Goal: Transaction & Acquisition: Download file/media

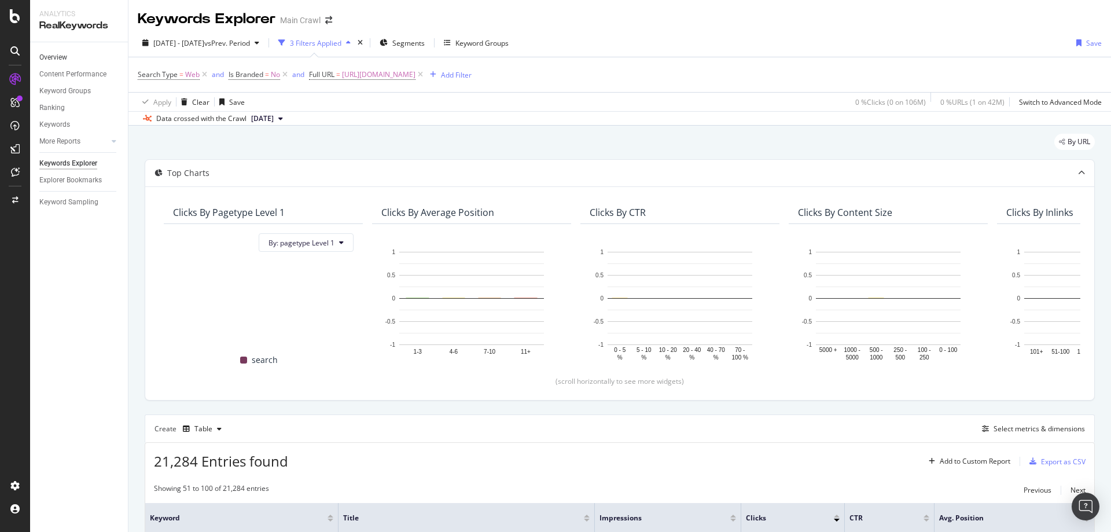
scroll to position [275, 0]
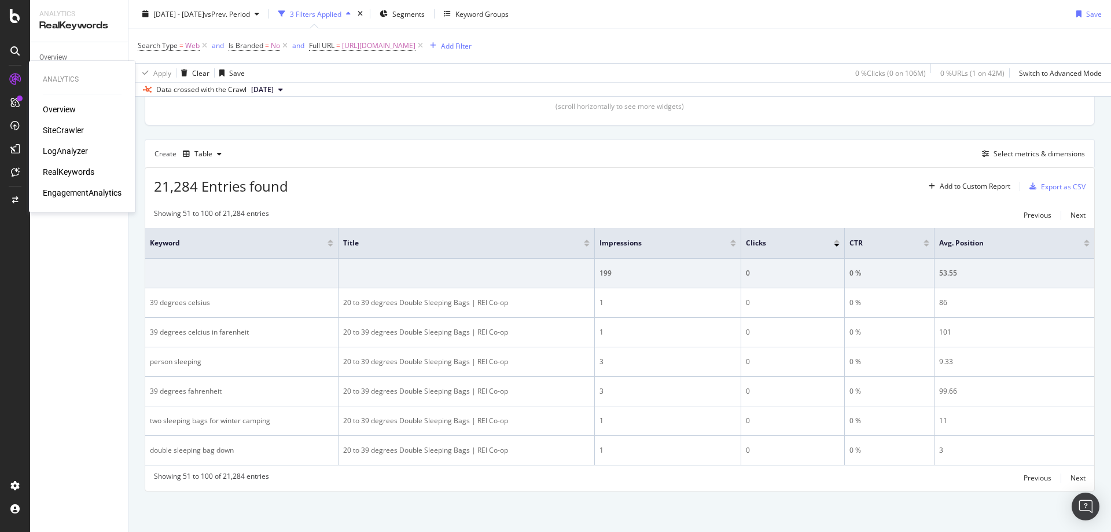
click at [83, 174] on div "RealKeywords" at bounding box center [68, 172] width 51 height 12
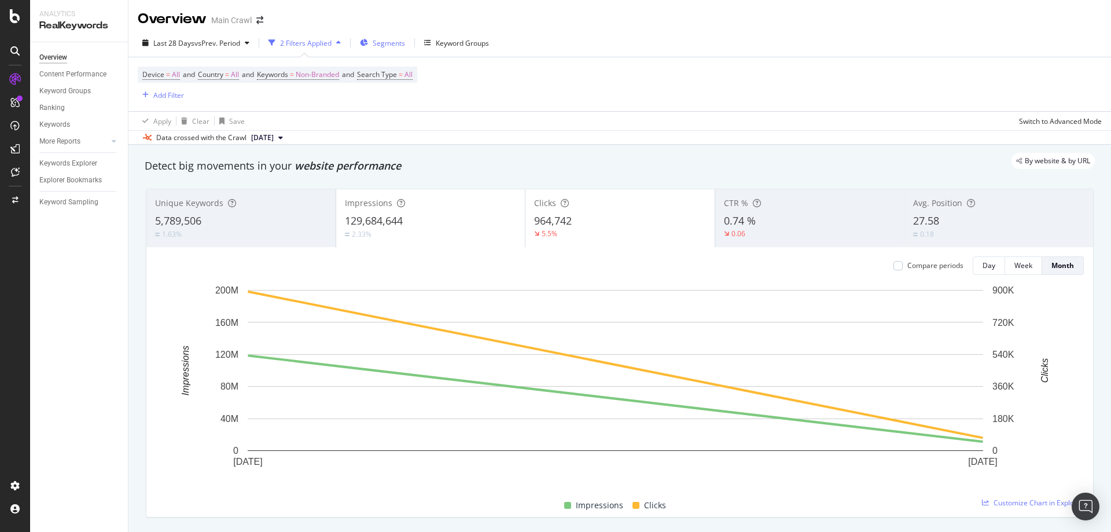
click at [402, 45] on span "Segments" at bounding box center [389, 43] width 32 height 10
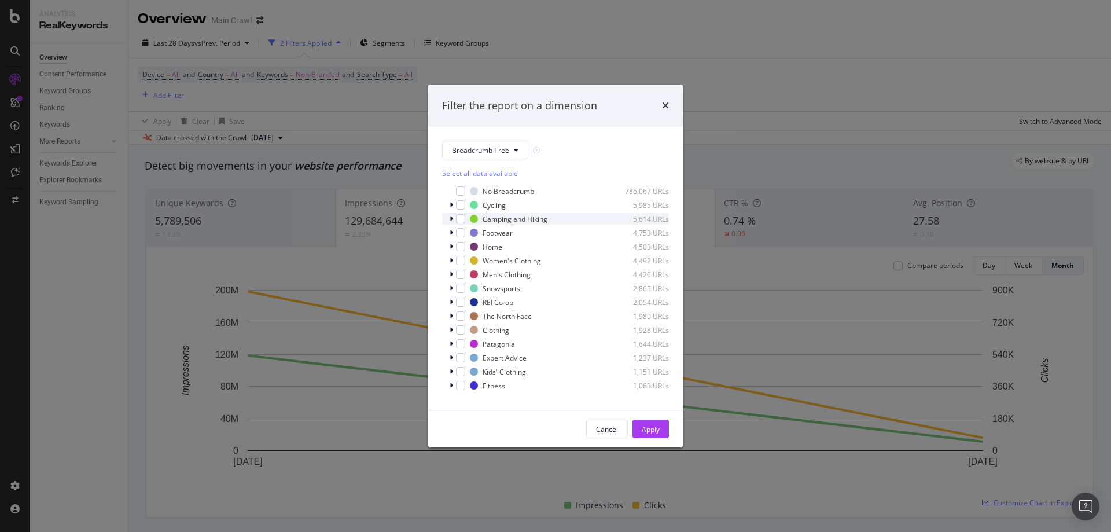
click at [451, 223] on div "modal" at bounding box center [452, 219] width 7 height 12
click at [608, 46] on div "Filter the report on a dimension Breadcrumb Tree Select all data available No B…" at bounding box center [555, 266] width 1111 height 532
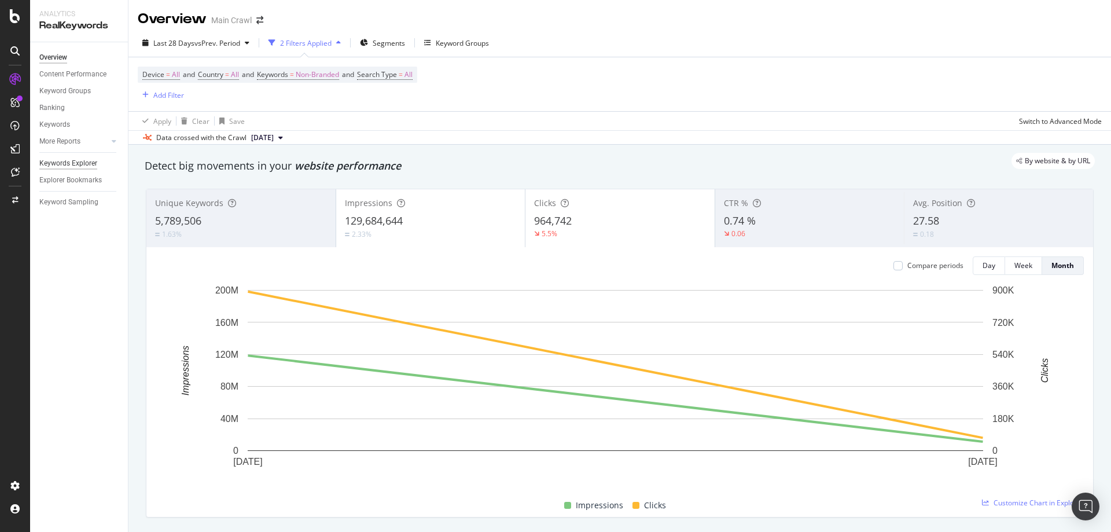
click at [81, 163] on div "Keywords Explorer" at bounding box center [68, 163] width 58 height 12
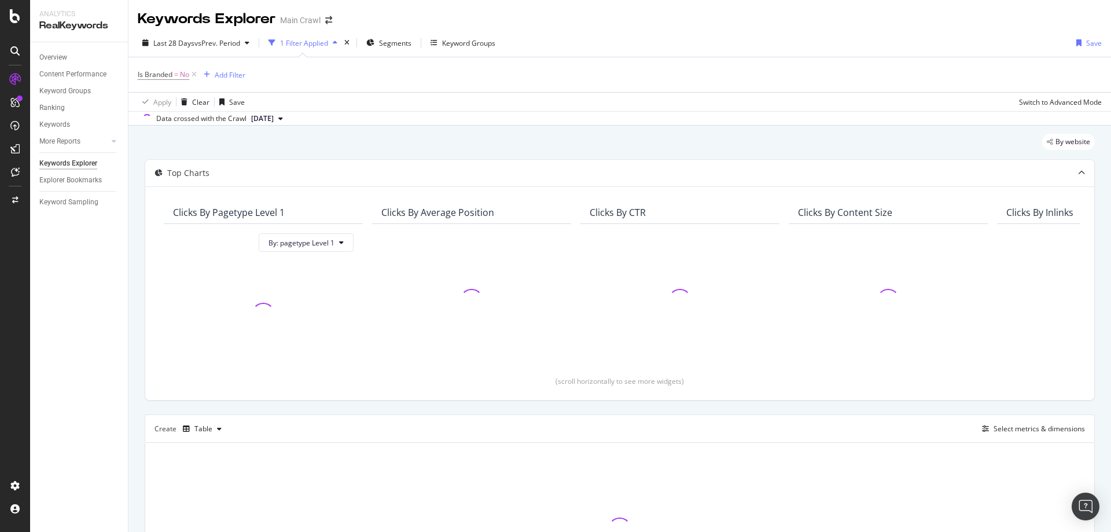
click at [627, 42] on div "Last 28 Days vs Prev. Period 1 Filter Applied Segments Keyword Groups Save" at bounding box center [619, 45] width 983 height 23
click at [393, 51] on div "Segments" at bounding box center [388, 42] width 45 height 17
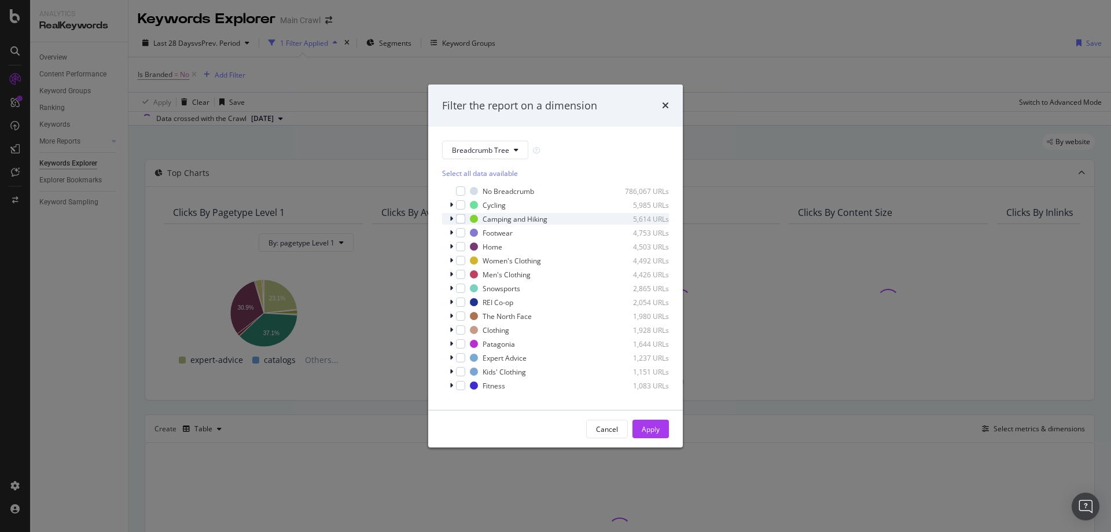
click at [454, 220] on div "modal" at bounding box center [452, 219] width 7 height 12
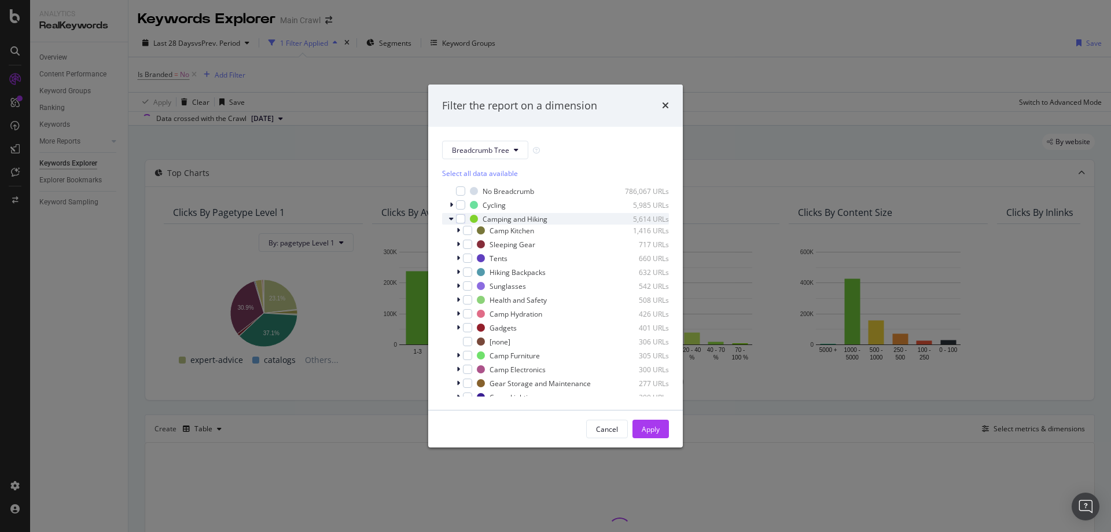
click at [454, 219] on div "modal" at bounding box center [452, 219] width 7 height 12
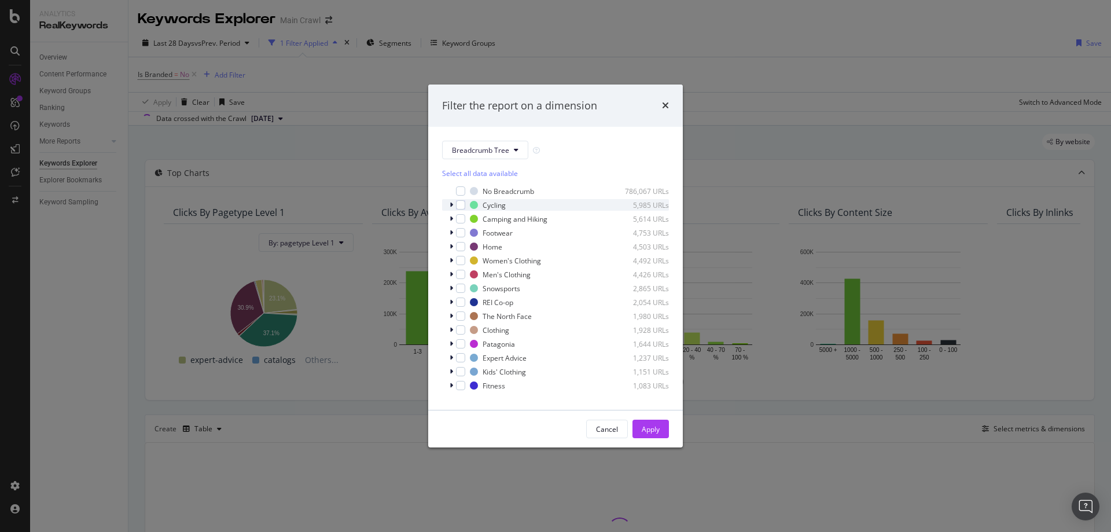
click at [453, 203] on div "modal" at bounding box center [452, 205] width 7 height 12
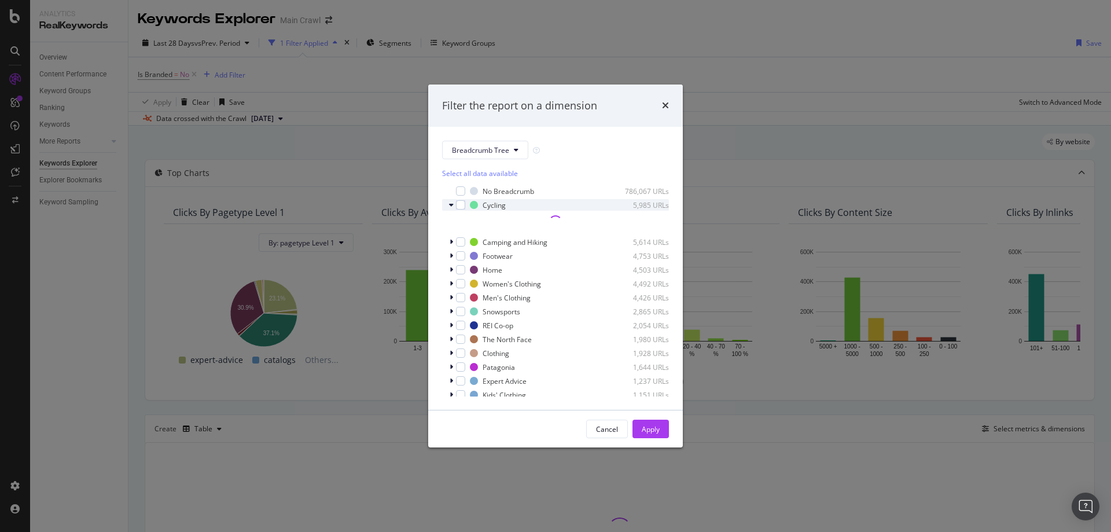
click at [451, 204] on icon "modal" at bounding box center [451, 204] width 5 height 7
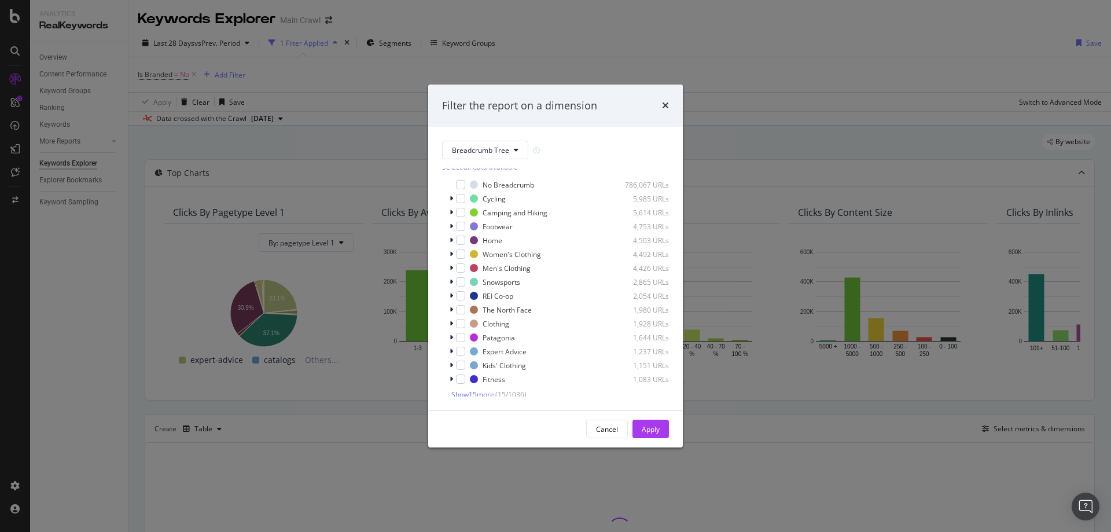
scroll to position [10, 0]
click at [468, 391] on span "Show 15 more" at bounding box center [472, 391] width 43 height 10
click at [598, 104] on div "Filter the report on a dimension" at bounding box center [555, 105] width 227 height 15
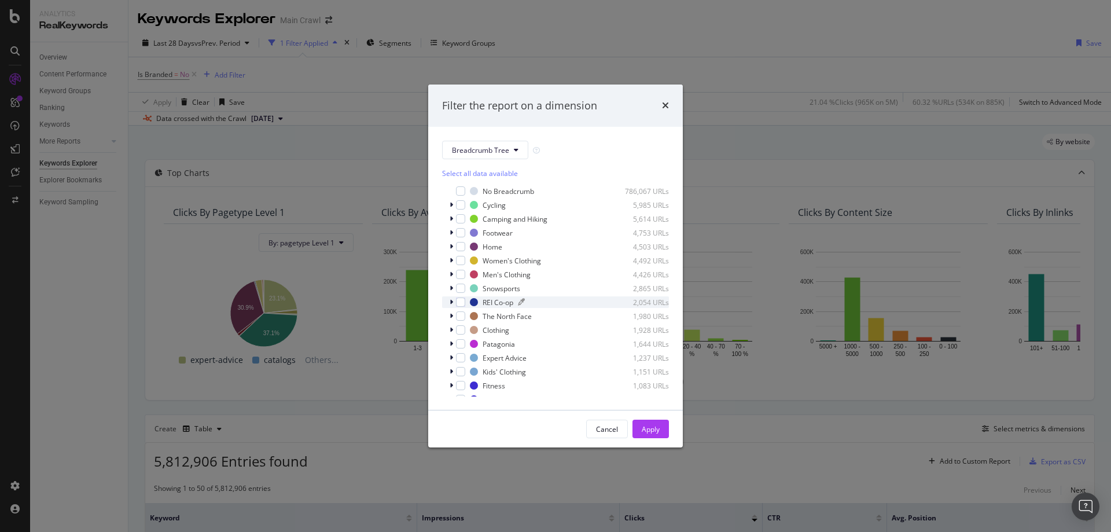
scroll to position [218, 0]
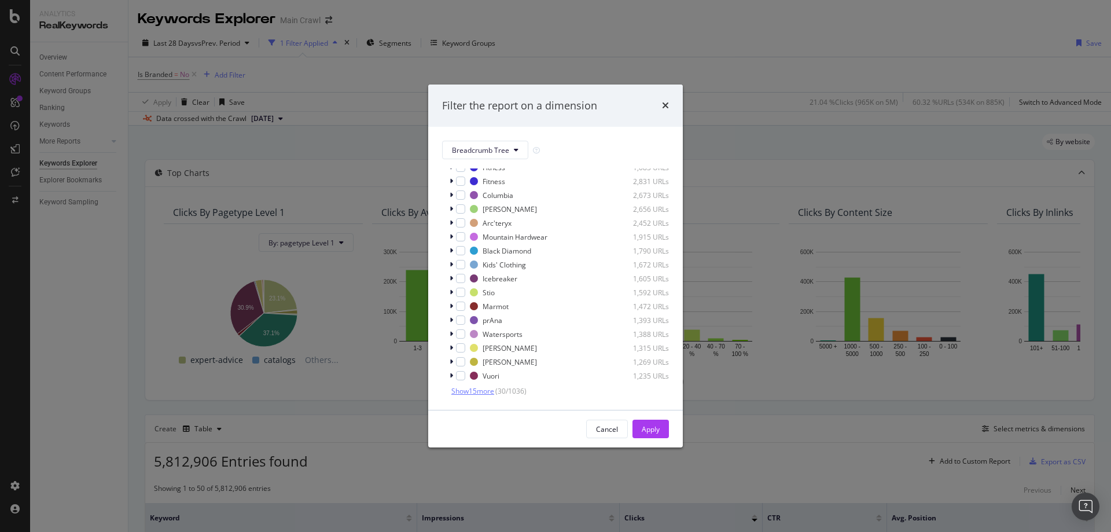
click at [477, 386] on span "Show 15 more" at bounding box center [472, 391] width 43 height 10
click at [468, 394] on span "Show 15 more" at bounding box center [472, 391] width 43 height 10
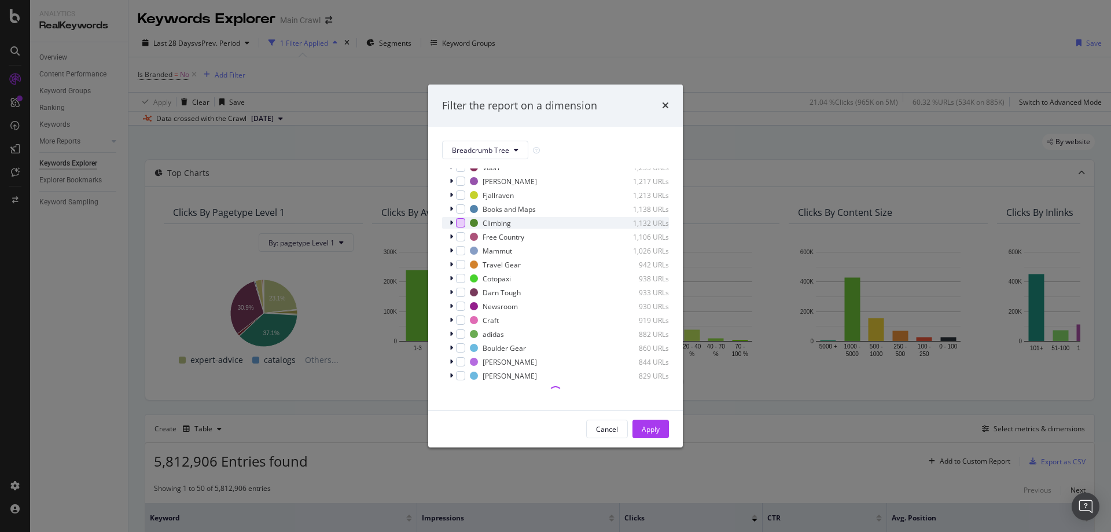
click at [461, 225] on div "modal" at bounding box center [460, 222] width 9 height 9
click at [648, 425] on div "Apply" at bounding box center [651, 429] width 18 height 10
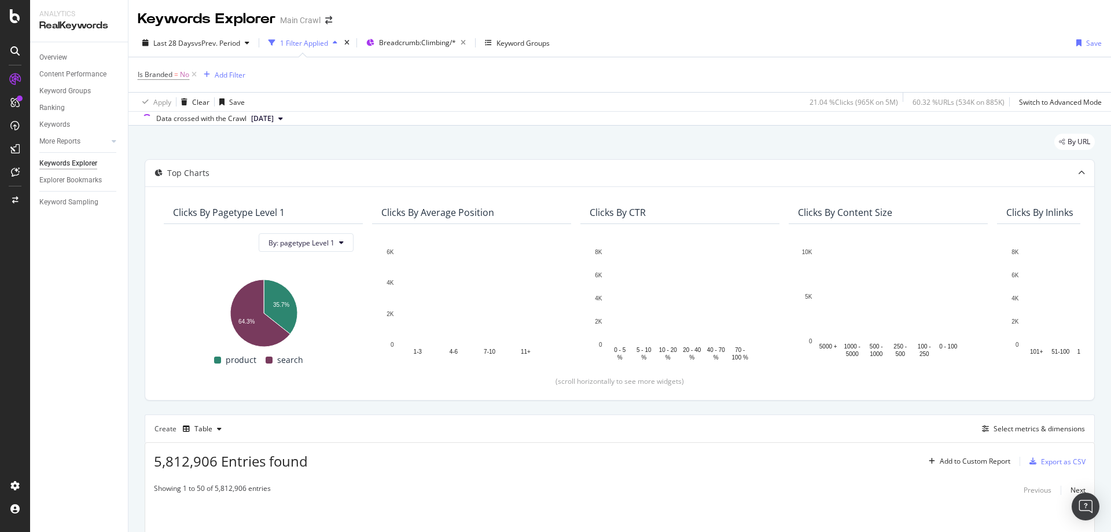
drag, startPoint x: 665, startPoint y: 42, endPoint x: 575, endPoint y: 50, distance: 91.3
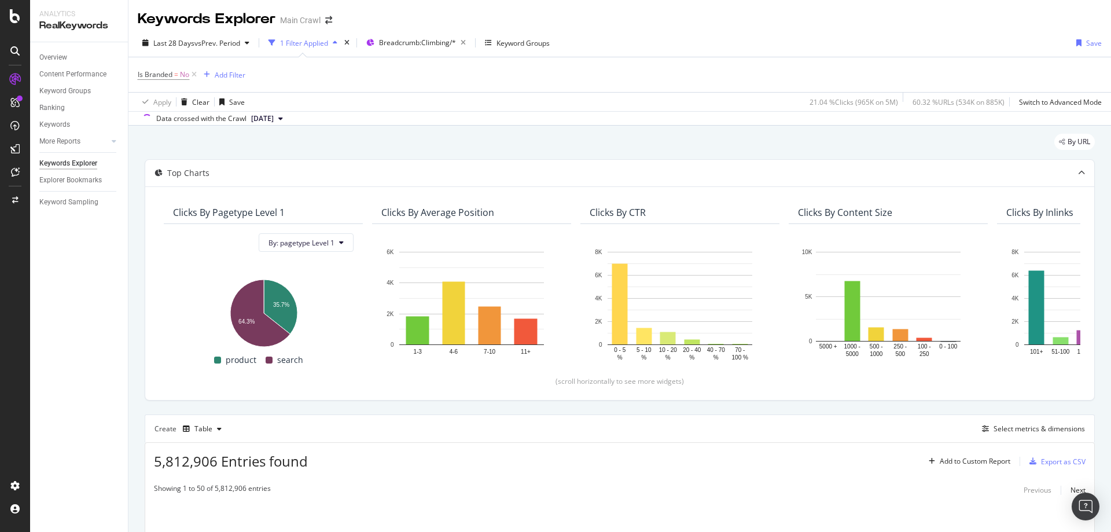
click at [665, 42] on div "Last 28 Days vs Prev. Period 1 Filter Applied Breadcrumb: Climbing/* Keyword Gr…" at bounding box center [619, 45] width 983 height 23
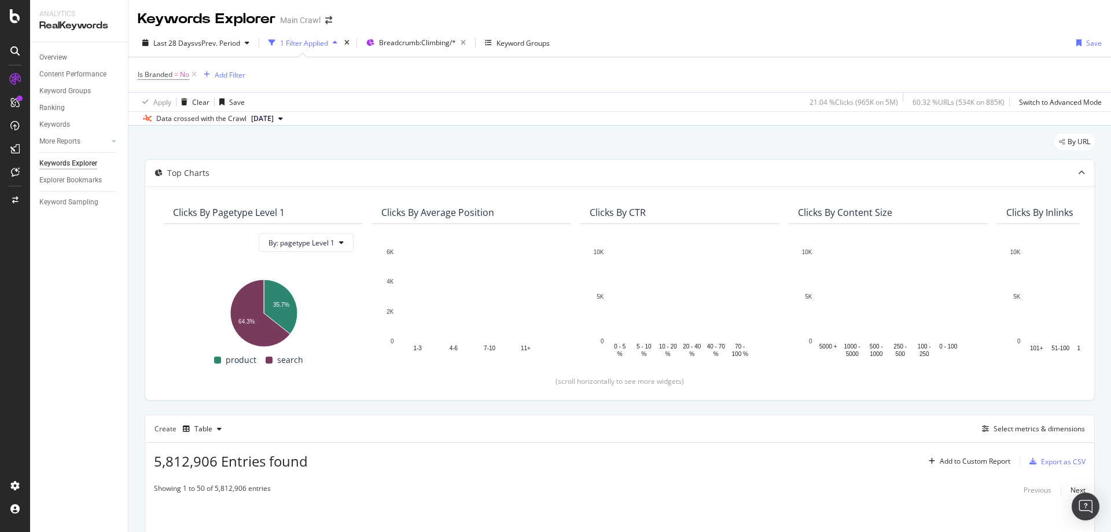
click at [1085, 22] on div "Keywords Explorer Main Crawl" at bounding box center [619, 14] width 983 height 29
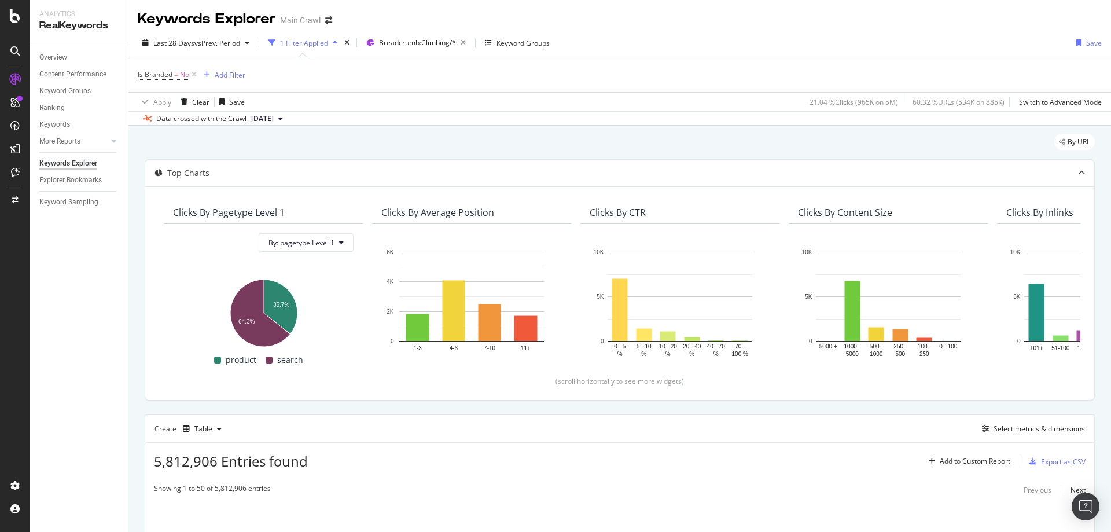
click at [1005, 57] on div "Is Branded = No Add Filter" at bounding box center [620, 74] width 964 height 35
click at [999, 116] on div "Data crossed with the Crawl [DATE]" at bounding box center [619, 118] width 983 height 14
click at [781, 105] on div "Apply Clear Save 21.04 % Clicks ( 965K on 5M ) 60.32 % URLs ( 534K on 885K ) Sw…" at bounding box center [619, 101] width 983 height 19
click at [1053, 20] on div "Keywords Explorer Main Crawl" at bounding box center [619, 14] width 983 height 29
click at [967, 35] on div "Last 28 Days vs Prev. Period 1 Filter Applied Breadcrumb: Climbing/* Keyword Gr…" at bounding box center [619, 45] width 983 height 23
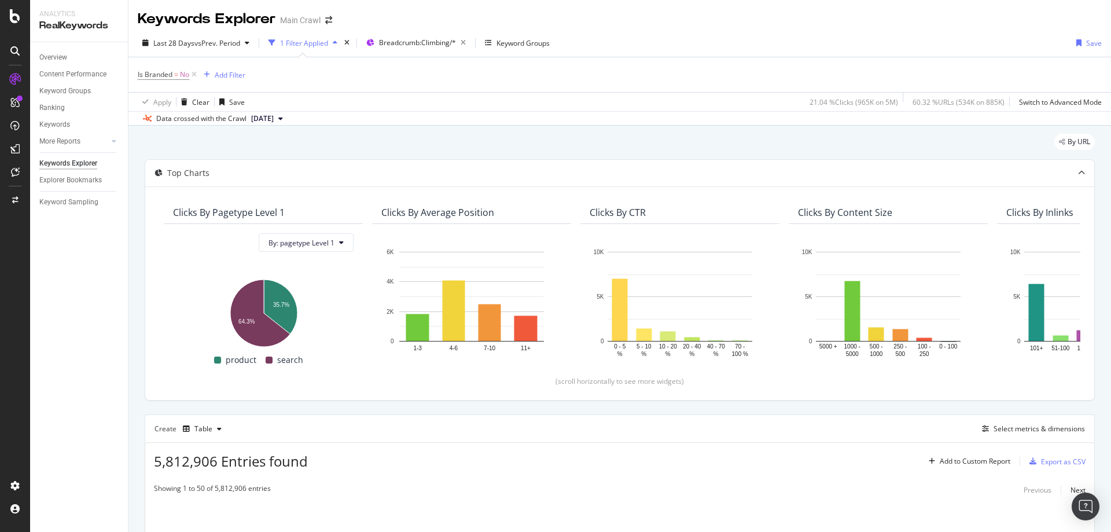
click at [563, 38] on div "Last 28 Days vs Prev. Period 1 Filter Applied Breadcrumb: Climbing/* Keyword Gr…" at bounding box center [619, 45] width 983 height 23
click at [431, 17] on div "Keywords Explorer Main Crawl" at bounding box center [619, 14] width 983 height 29
click at [630, 39] on div "Last 28 Days vs Prev. Period 1 Filter Applied Breadcrumb: Climbing/* Keyword Gr…" at bounding box center [619, 45] width 983 height 23
click at [1080, 19] on div "Keywords Explorer Main Crawl" at bounding box center [619, 14] width 983 height 29
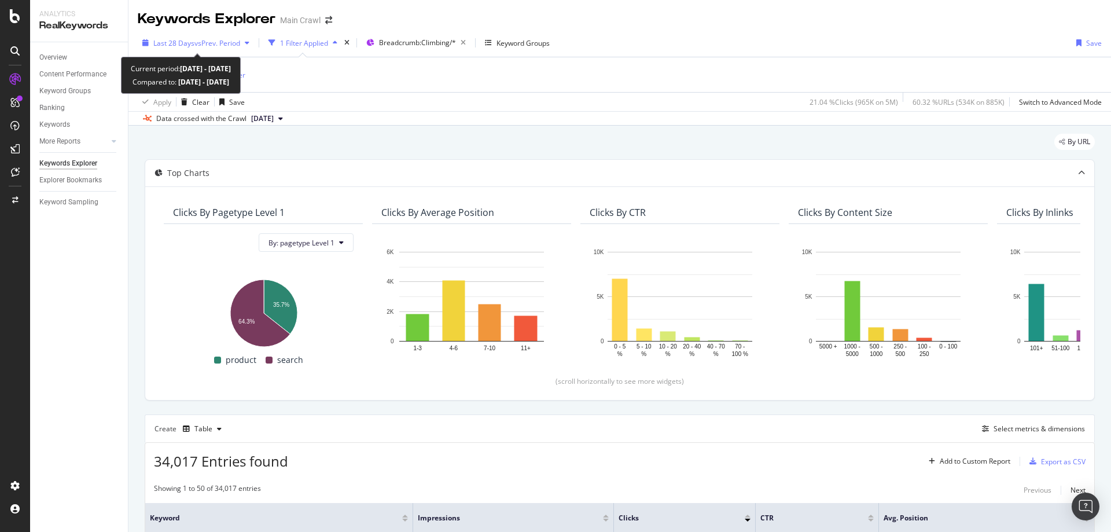
click at [213, 51] on div "Last 28 Days vs Prev. Period" at bounding box center [196, 42] width 116 height 17
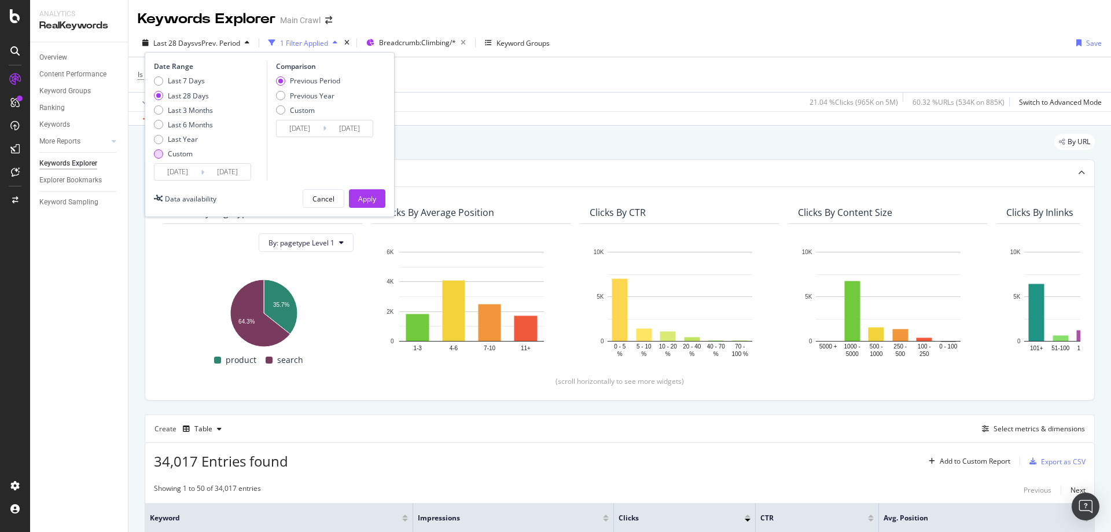
click at [183, 154] on div "Custom" at bounding box center [180, 154] width 25 height 10
click at [176, 170] on input "[DATE]" at bounding box center [177, 172] width 46 height 16
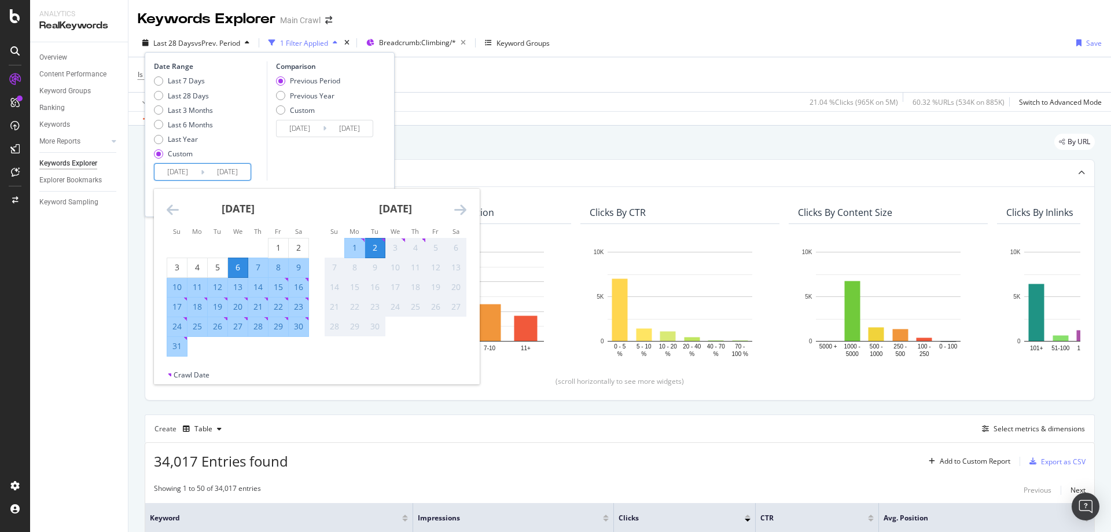
click at [171, 209] on icon "Move backward to switch to the previous month." at bounding box center [173, 210] width 12 height 14
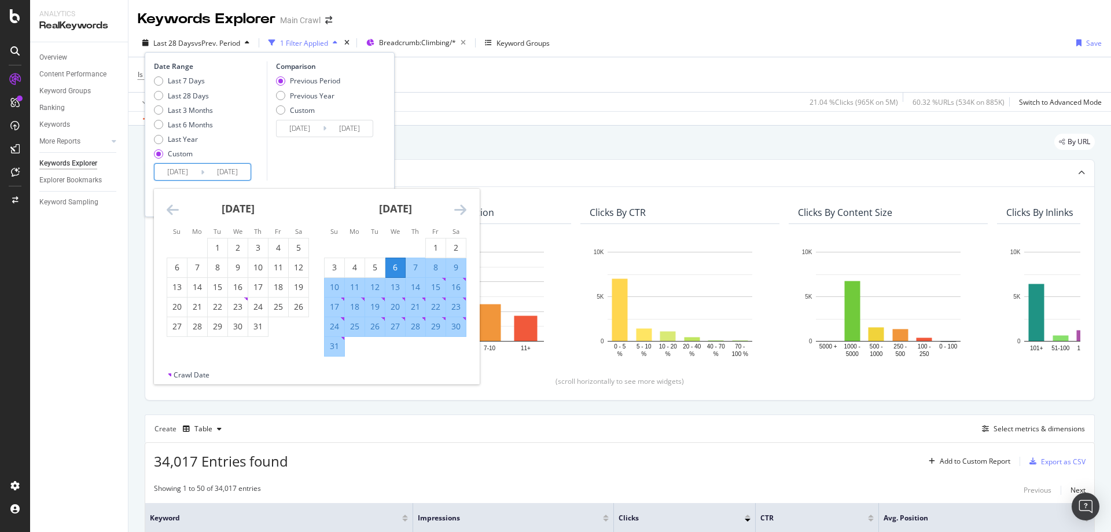
click at [171, 209] on icon "Move backward to switch to the previous month." at bounding box center [173, 210] width 12 height 14
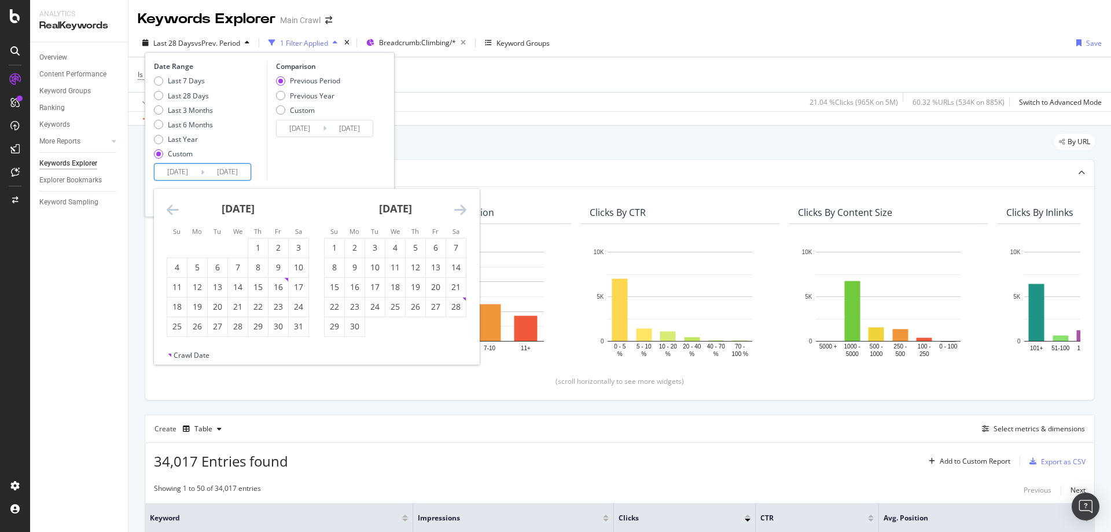
click at [171, 209] on icon "Move backward to switch to the previous month." at bounding box center [173, 210] width 12 height 14
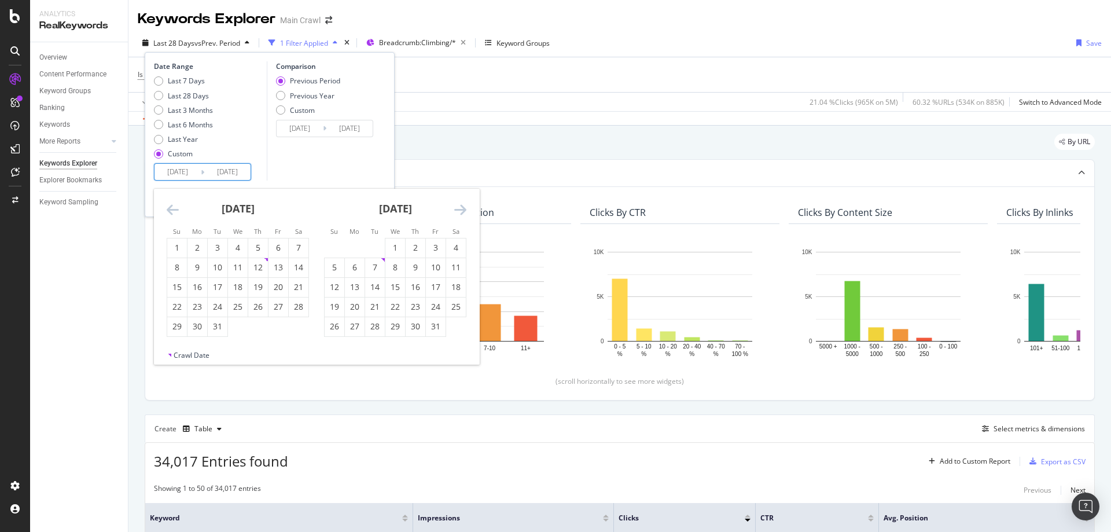
click at [171, 209] on icon "Move backward to switch to the previous month." at bounding box center [173, 210] width 12 height 14
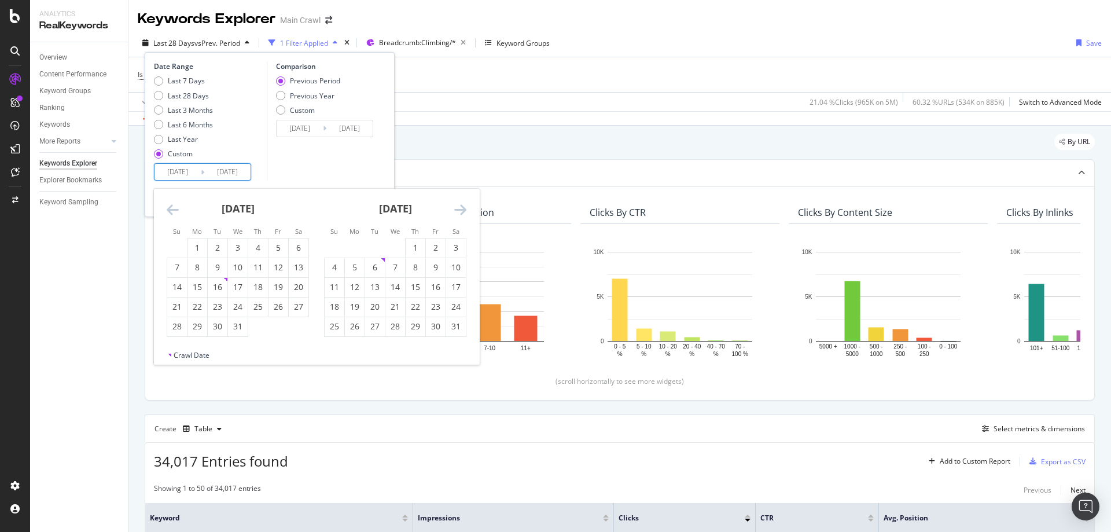
click at [171, 209] on icon "Move backward to switch to the previous month." at bounding box center [173, 210] width 12 height 14
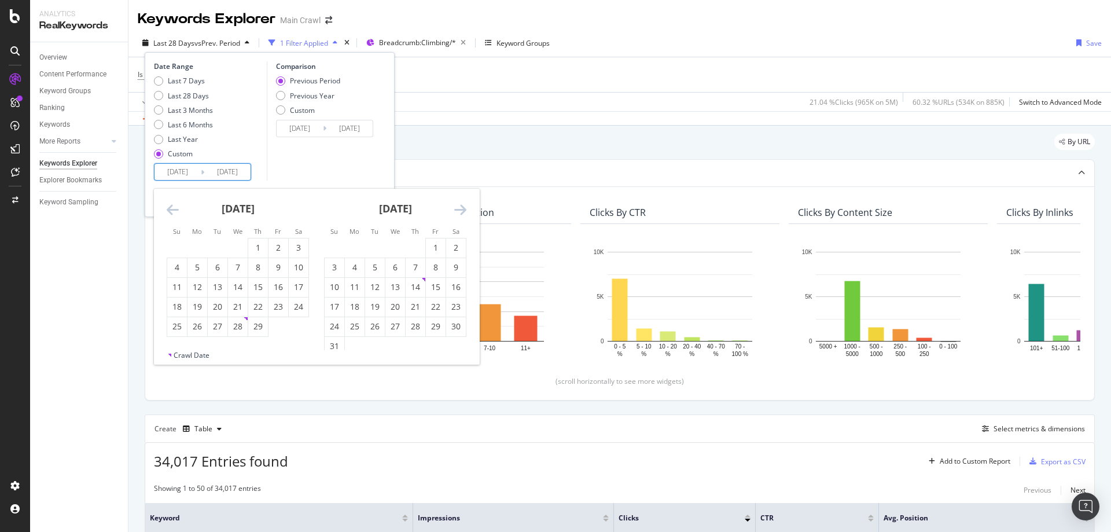
click at [171, 209] on icon "Move backward to switch to the previous month." at bounding box center [173, 210] width 12 height 14
click at [198, 244] on div "1" at bounding box center [197, 248] width 20 height 12
type input "[DATE]"
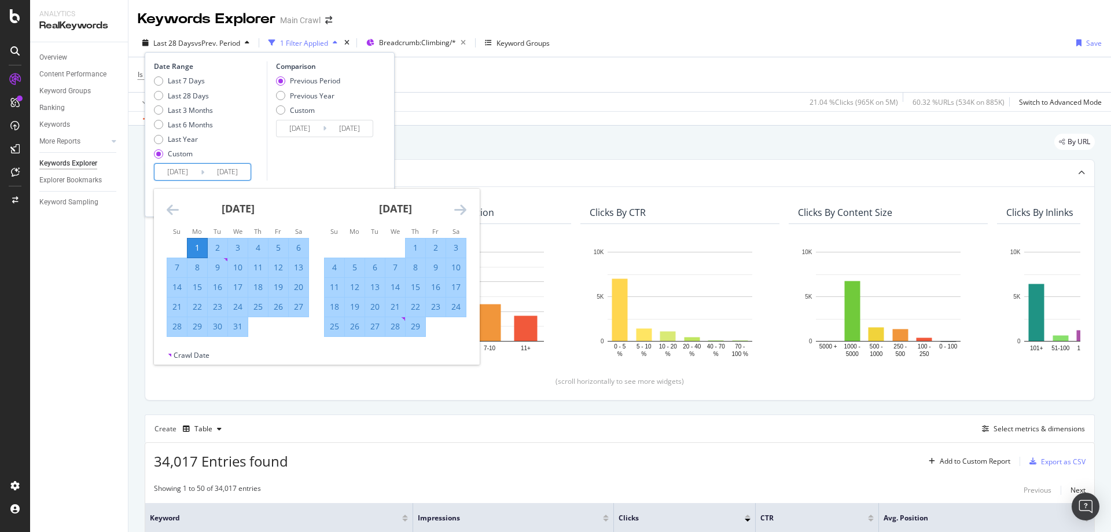
click at [453, 207] on div "[DATE]" at bounding box center [395, 213] width 142 height 49
click at [458, 208] on icon "Move forward to switch to the next month." at bounding box center [460, 210] width 12 height 14
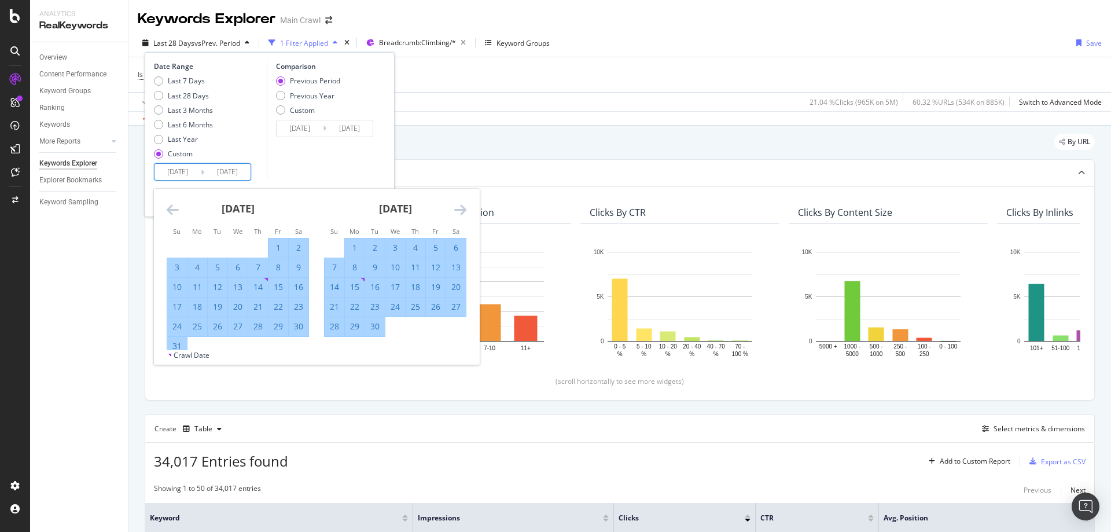
click at [458, 208] on icon "Move forward to switch to the next month." at bounding box center [460, 210] width 12 height 14
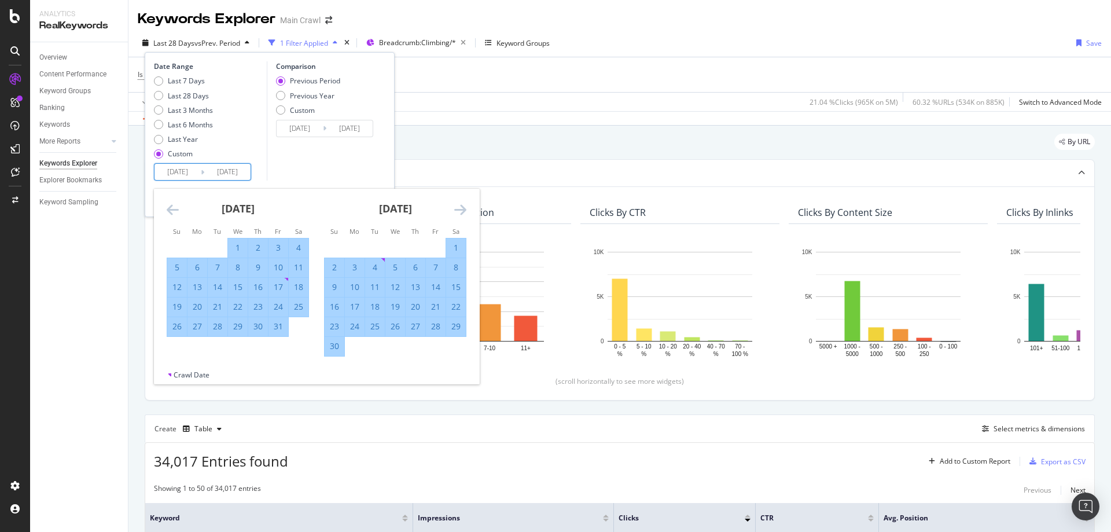
click at [458, 208] on icon "Move forward to switch to the next month." at bounding box center [460, 210] width 12 height 14
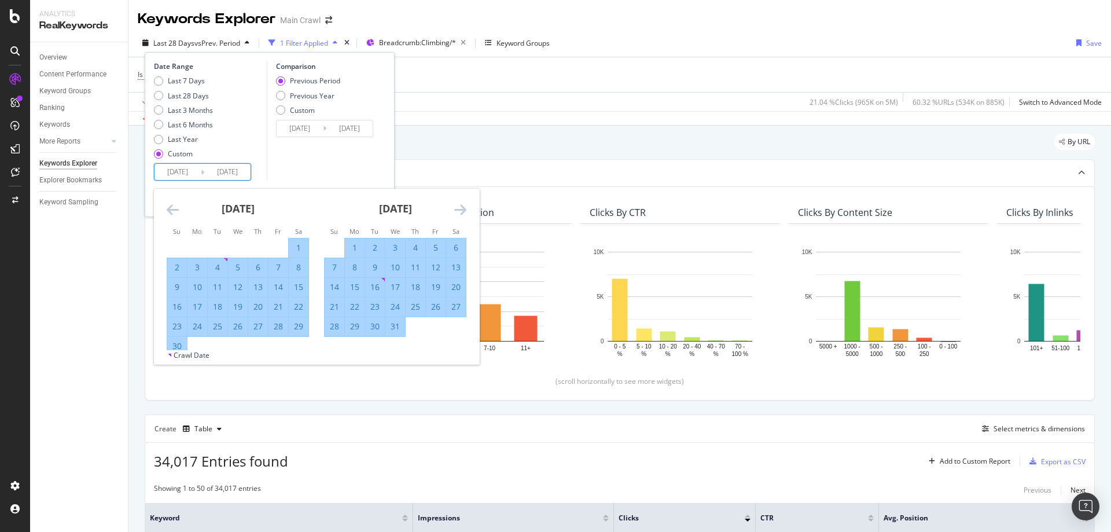
click at [458, 208] on icon "Move forward to switch to the next month." at bounding box center [460, 210] width 12 height 14
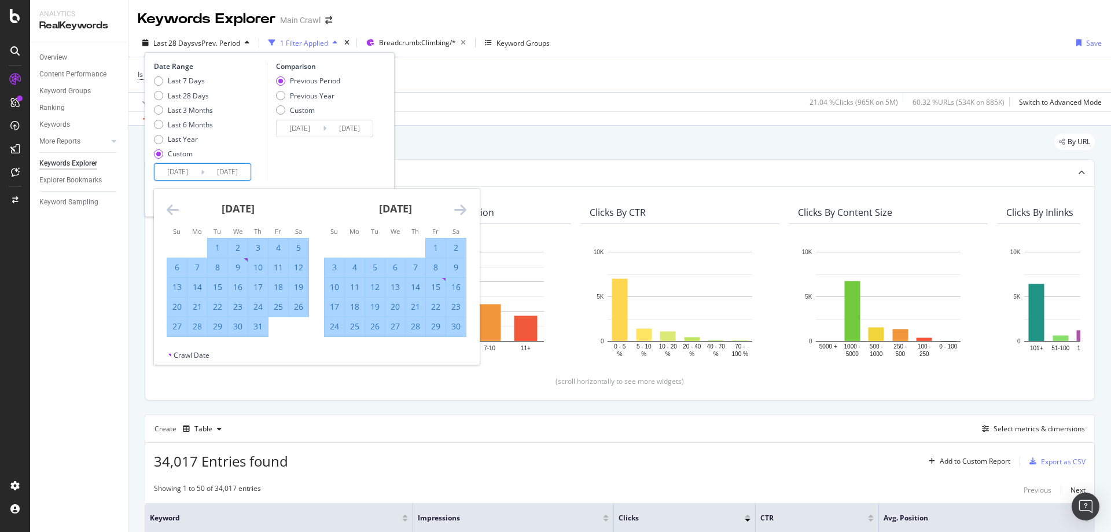
click at [458, 208] on icon "Move forward to switch to the next month." at bounding box center [460, 210] width 12 height 14
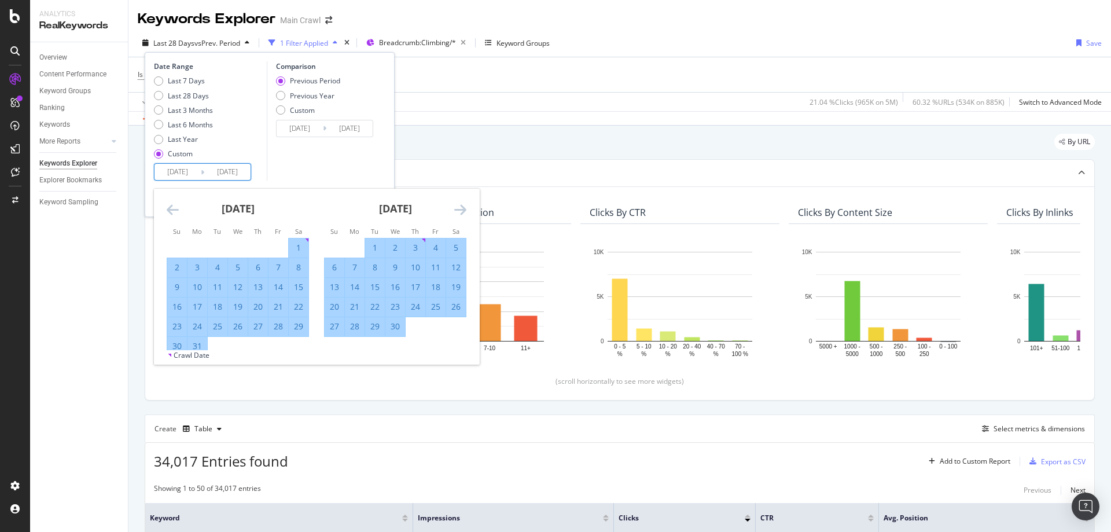
click at [458, 208] on icon "Move forward to switch to the next month." at bounding box center [460, 210] width 12 height 14
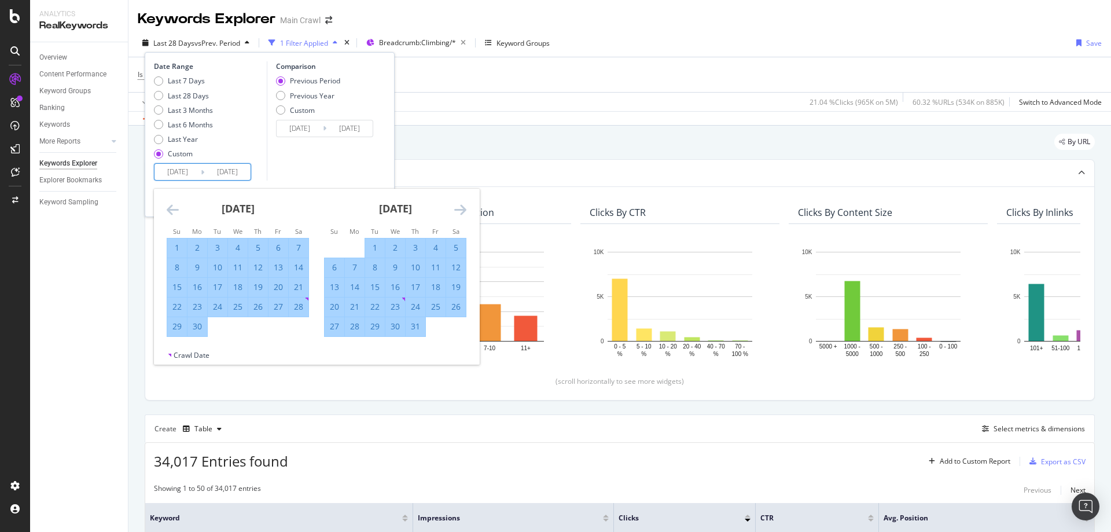
click at [458, 208] on icon "Move forward to switch to the next month." at bounding box center [460, 210] width 12 height 14
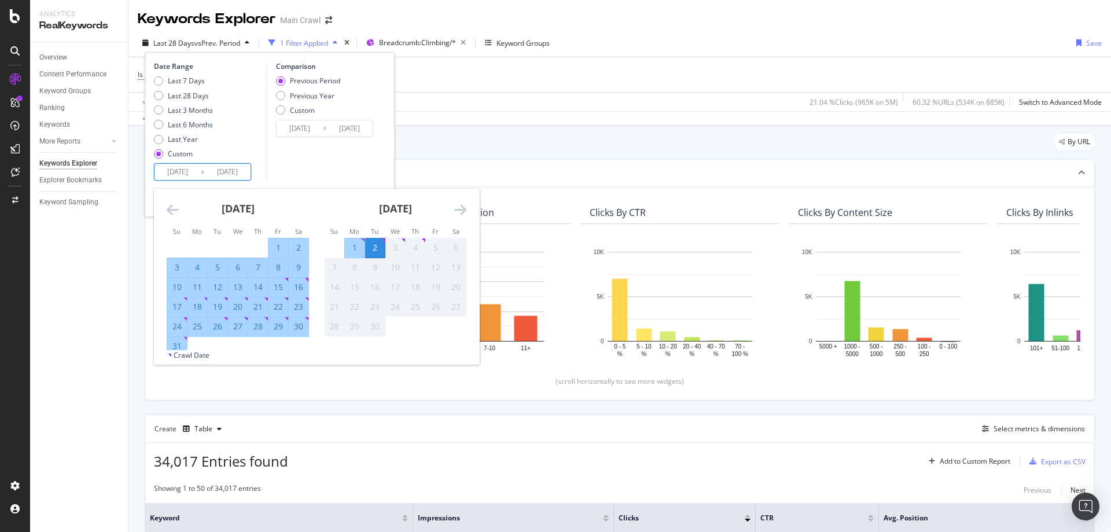
click at [170, 216] on icon "Move backward to switch to the previous month." at bounding box center [173, 210] width 12 height 14
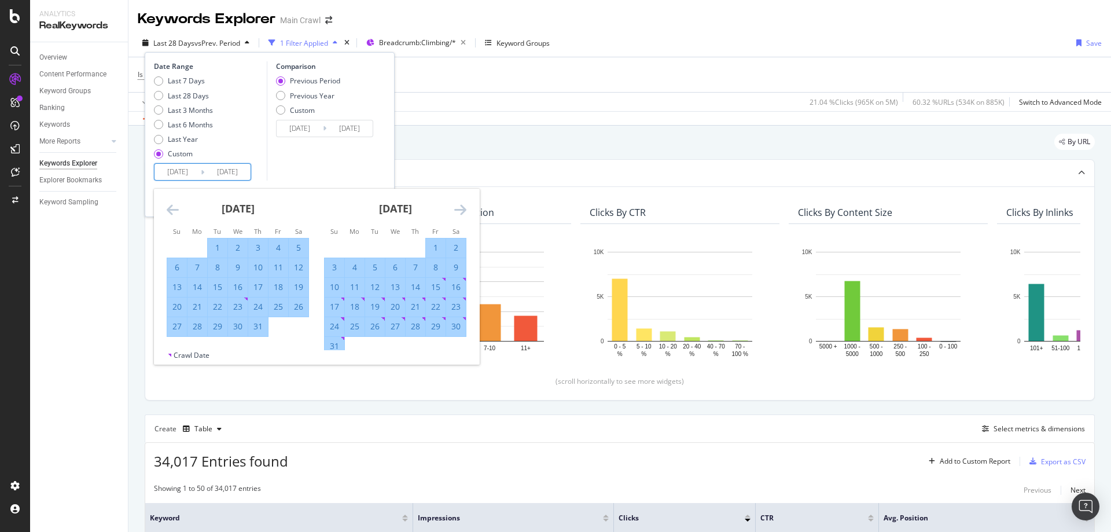
click at [264, 328] on div "31" at bounding box center [258, 327] width 20 height 12
type input "[DATE]"
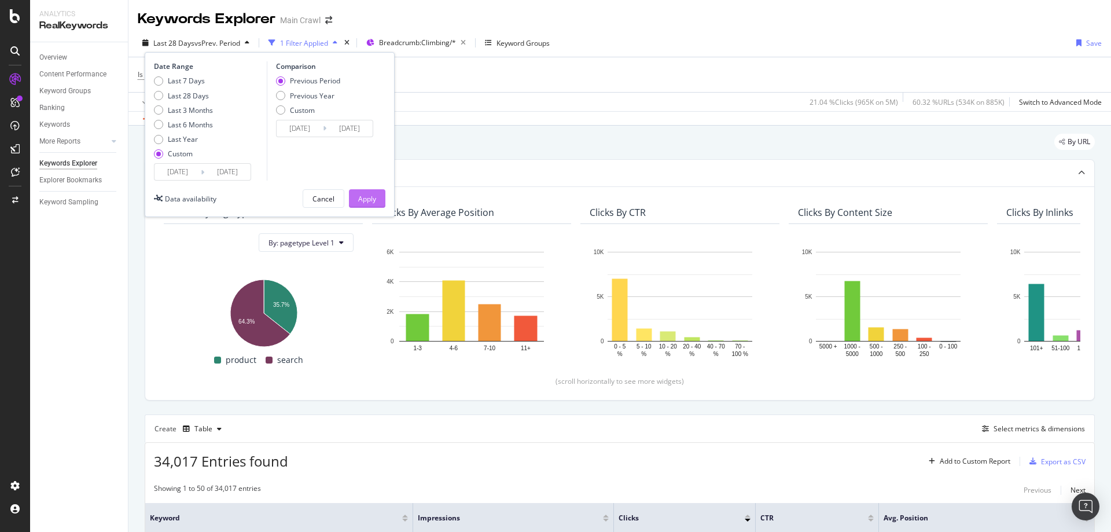
click at [369, 201] on div "Apply" at bounding box center [367, 199] width 18 height 10
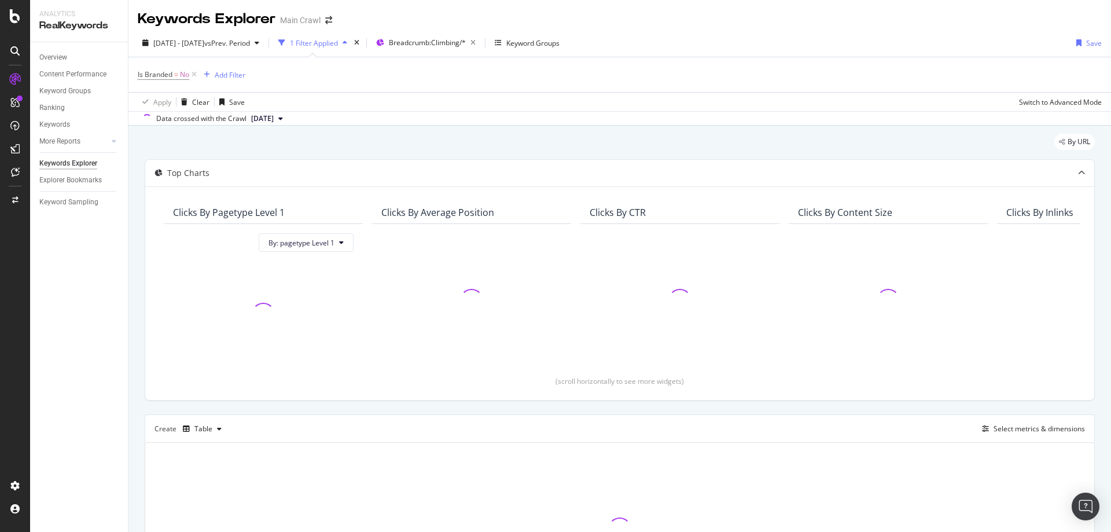
click at [610, 131] on div "By URL Top Charts Clicks By pagetype Level 1 By: pagetype Level 1 Clicks By Ave…" at bounding box center [619, 391] width 983 height 531
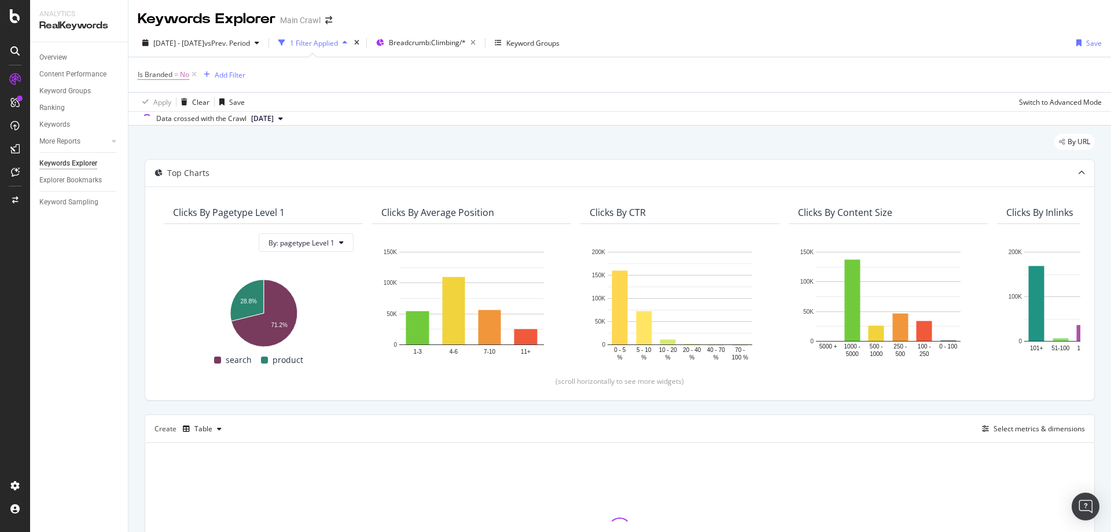
drag, startPoint x: 734, startPoint y: 77, endPoint x: 767, endPoint y: 50, distance: 42.7
click at [734, 77] on div "Is Branded = No Add Filter" at bounding box center [620, 74] width 964 height 35
click at [697, 53] on div "[DATE] - [DATE] vs Prev. Period 1 Filter Applied Breadcrumb: Climbing/* Keyword…" at bounding box center [619, 45] width 983 height 23
click at [311, 72] on div "Is Branded = No Add Filter" at bounding box center [620, 74] width 964 height 35
click at [238, 75] on div "Add Filter" at bounding box center [230, 75] width 31 height 10
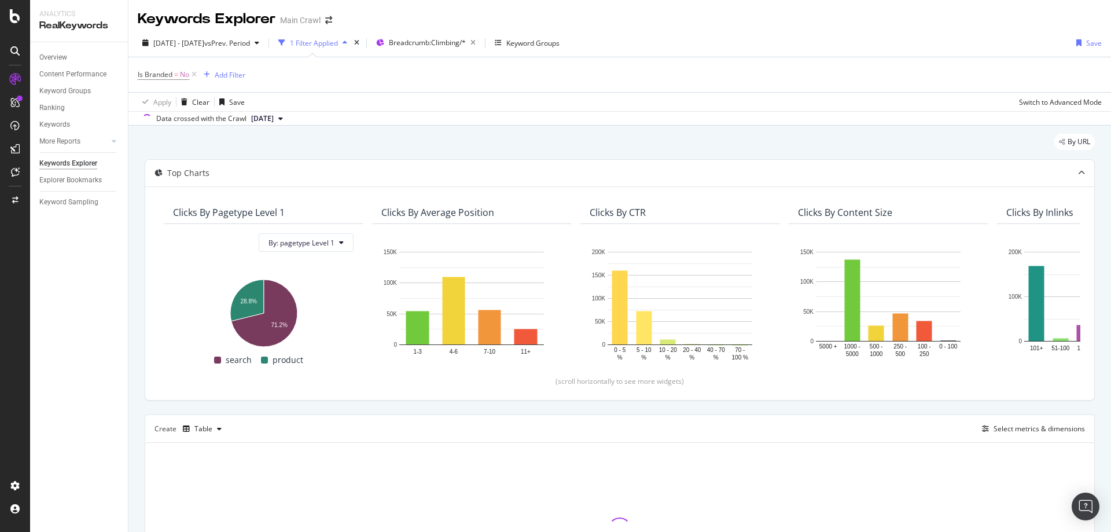
click at [432, 78] on div "Is Branded = No Add Filter" at bounding box center [620, 74] width 964 height 35
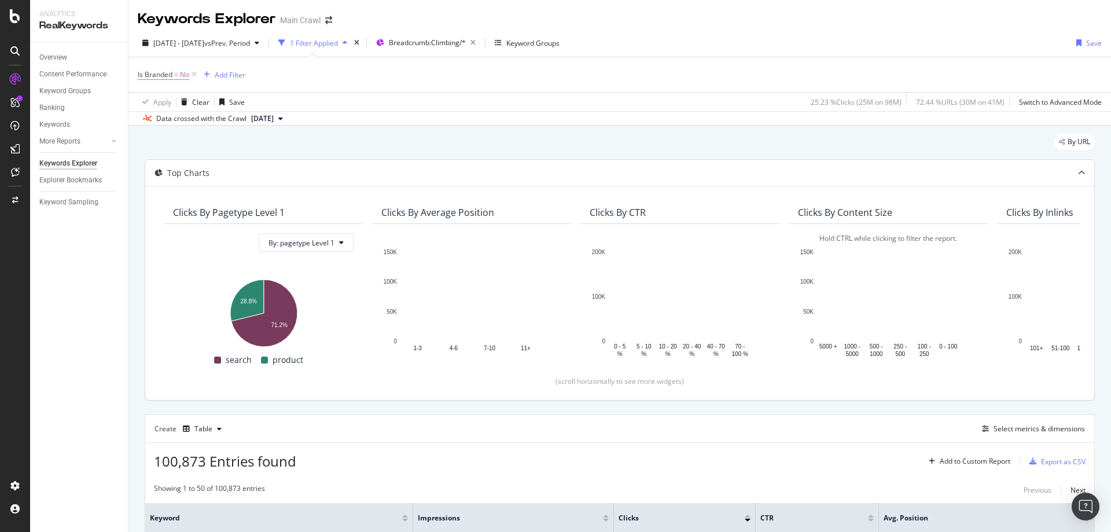
scroll to position [174, 0]
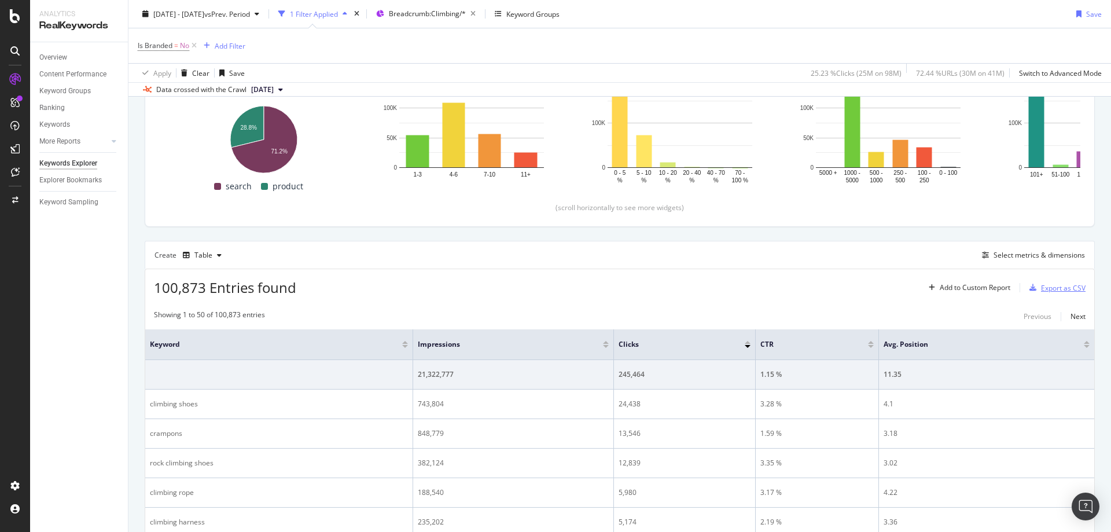
click at [1041, 292] on div "Export as CSV" at bounding box center [1063, 288] width 45 height 10
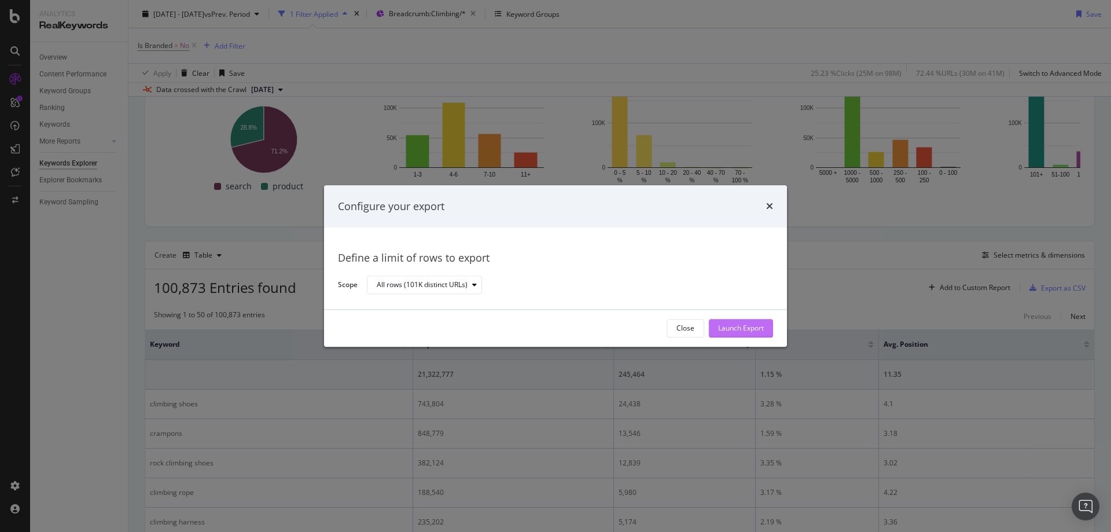
click at [738, 326] on div "Launch Export" at bounding box center [741, 328] width 46 height 10
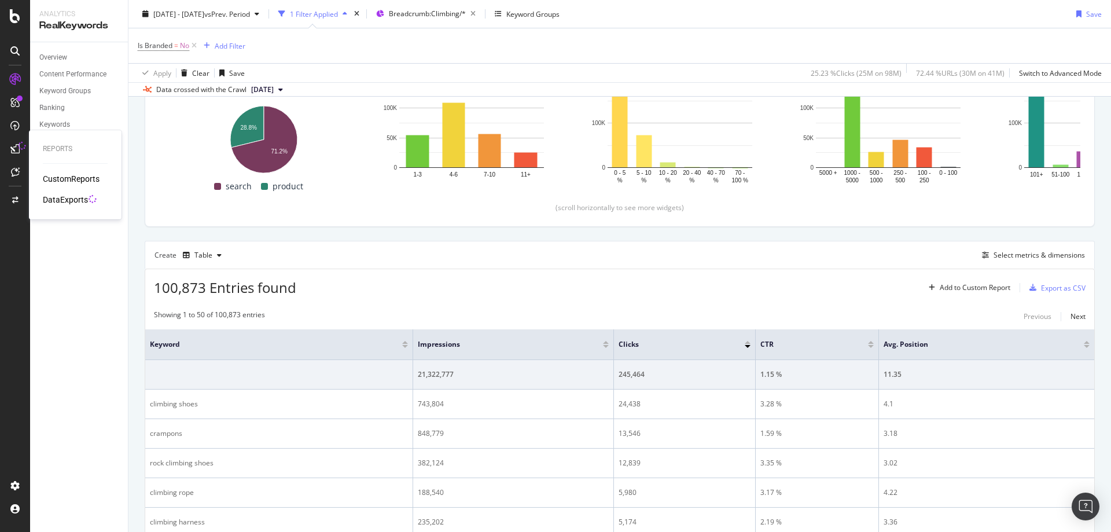
click at [71, 198] on div "DataExports" at bounding box center [65, 200] width 45 height 12
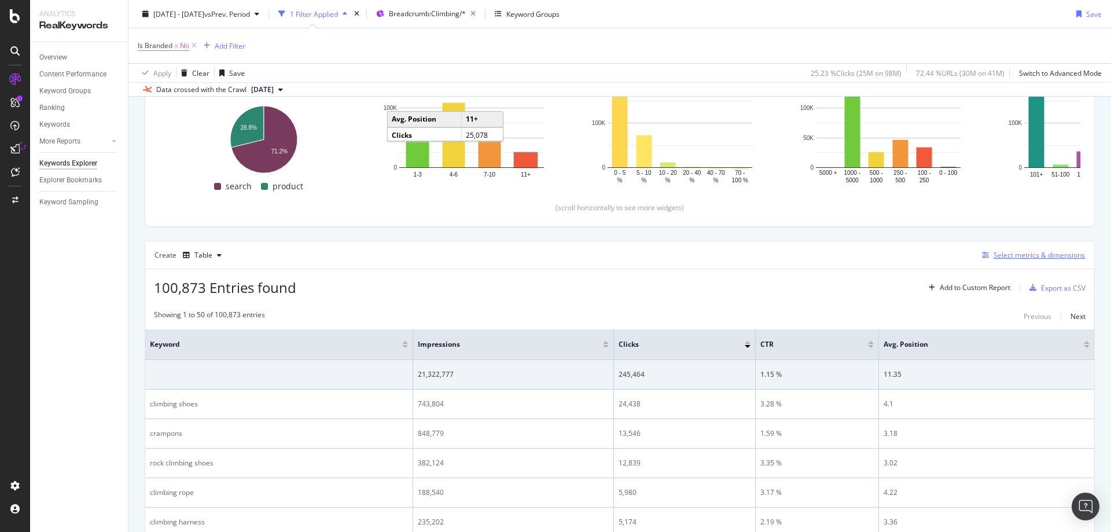
click at [1022, 249] on div "Select metrics & dimensions" at bounding box center [1031, 255] width 108 height 13
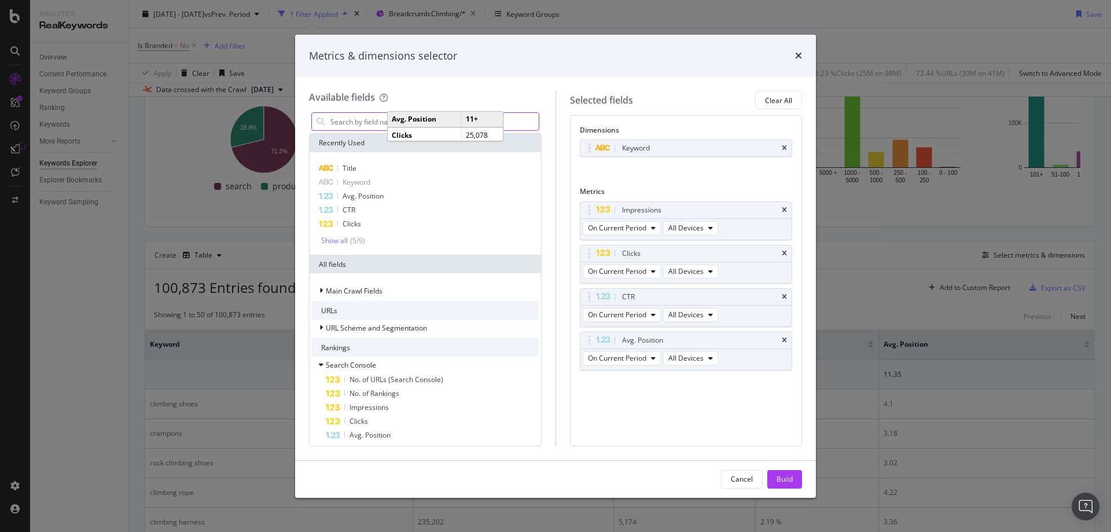
click at [382, 119] on input "modal" at bounding box center [433, 121] width 209 height 17
click at [365, 123] on input "modal" at bounding box center [433, 121] width 209 height 17
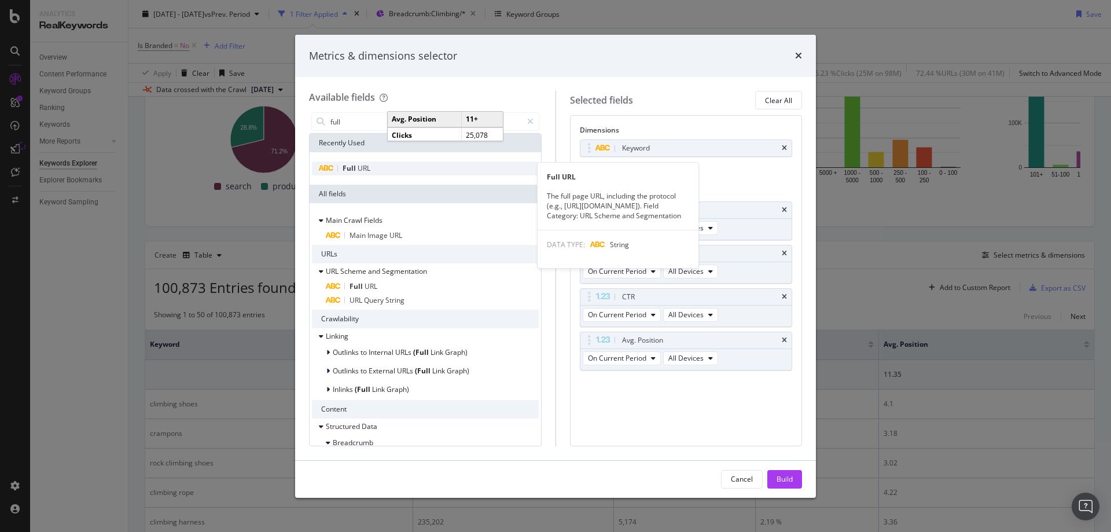
type input "full"
click at [354, 162] on div "Full URL" at bounding box center [425, 168] width 227 height 14
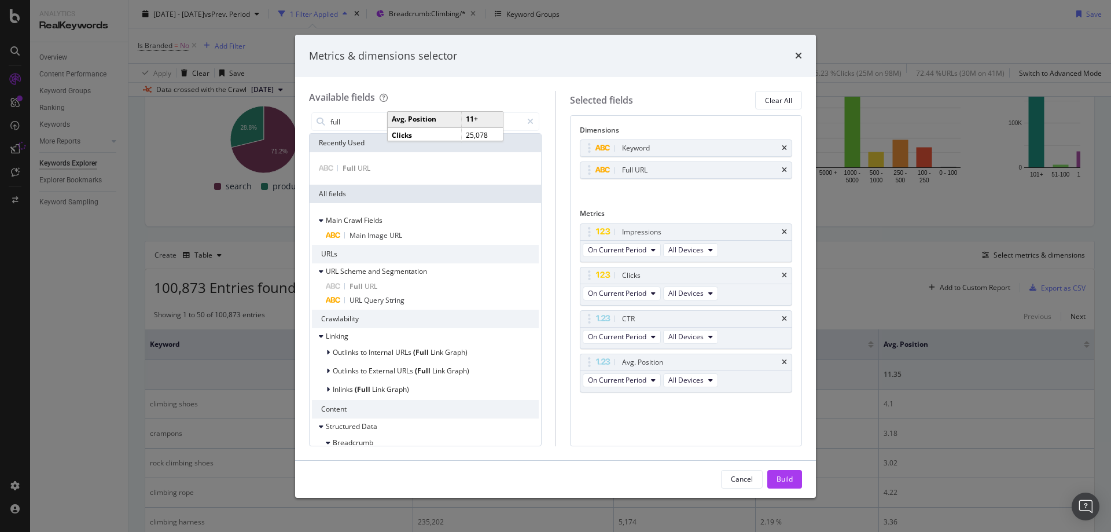
click at [791, 483] on div "Build" at bounding box center [785, 479] width 16 height 10
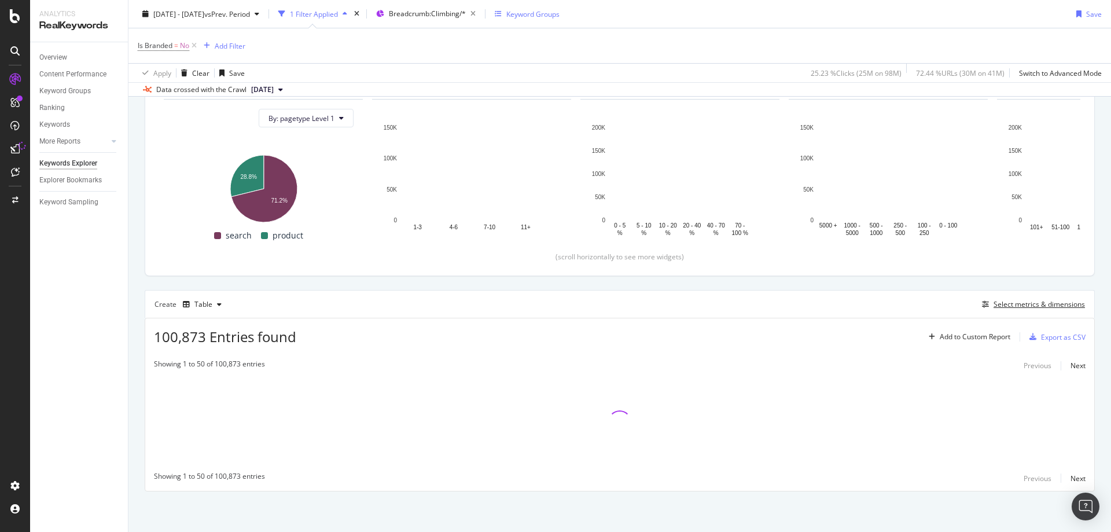
scroll to position [124, 0]
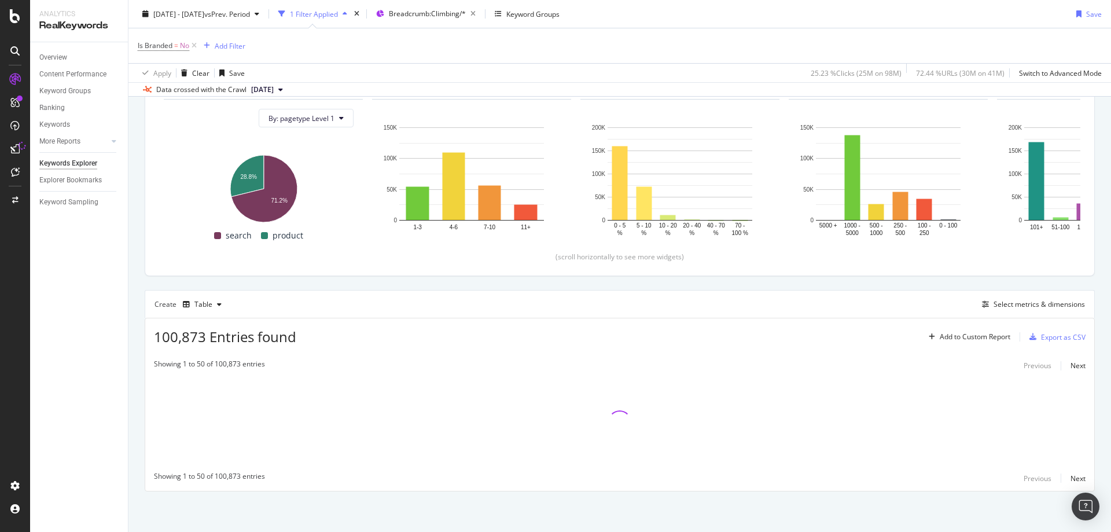
click at [845, 8] on div "[DATE] - [DATE] vs Prev. Period 1 Filter Applied Breadcrumb: Climbing/* Keyword…" at bounding box center [619, 16] width 983 height 23
click at [700, 24] on div "[DATE] - [DATE] vs Prev. Period 1 Filter Applied Breadcrumb: Climbing/* Keyword…" at bounding box center [619, 16] width 983 height 23
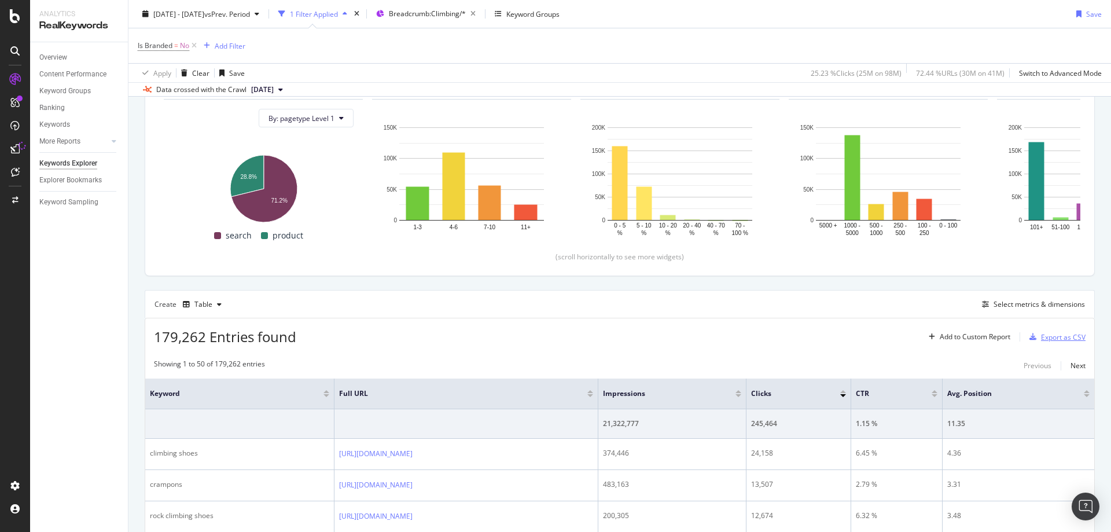
click at [1041, 341] on div "Export as CSV" at bounding box center [1063, 337] width 45 height 10
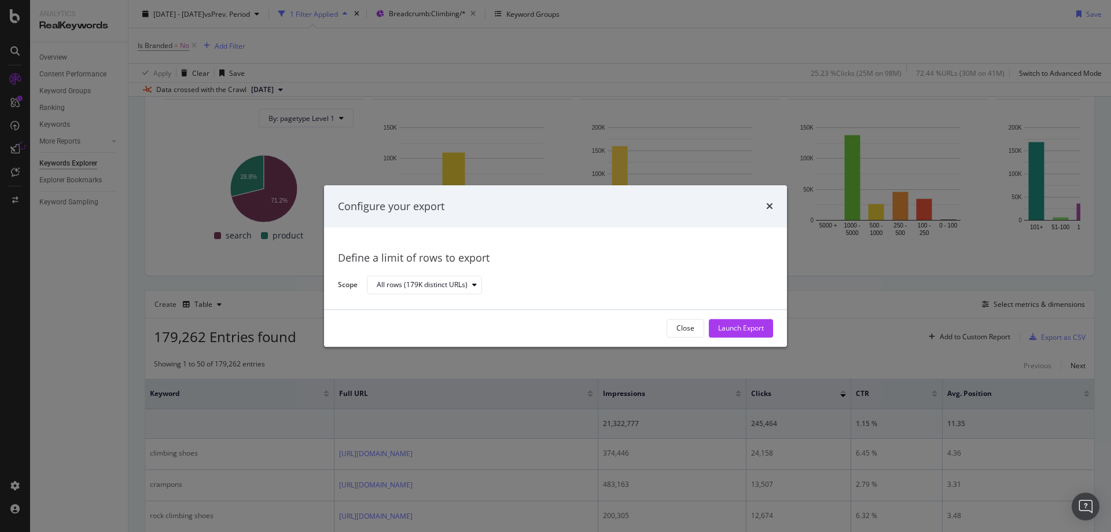
click at [757, 327] on div "Launch Export" at bounding box center [741, 328] width 46 height 10
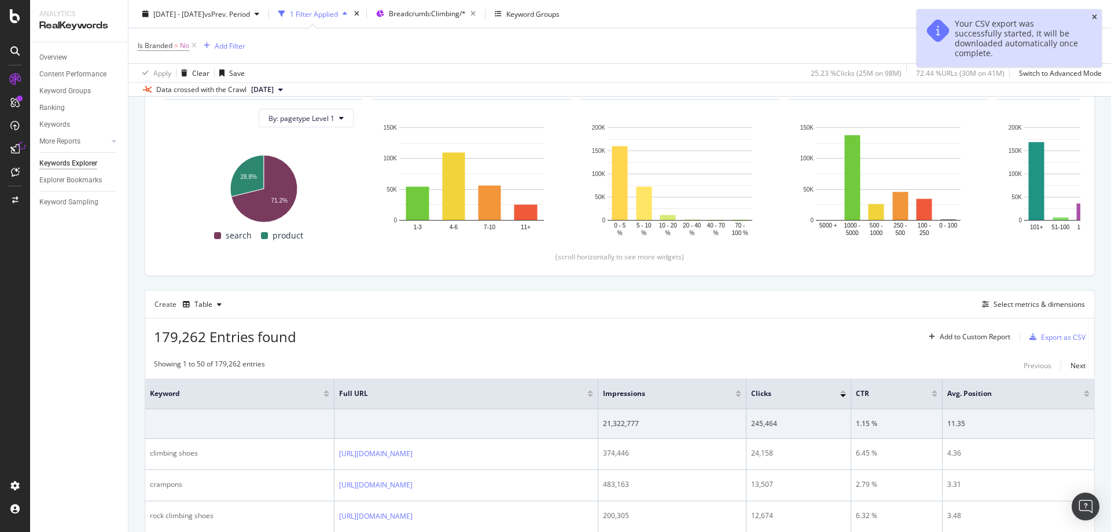
click at [1094, 14] on icon "close toast" at bounding box center [1094, 17] width 5 height 7
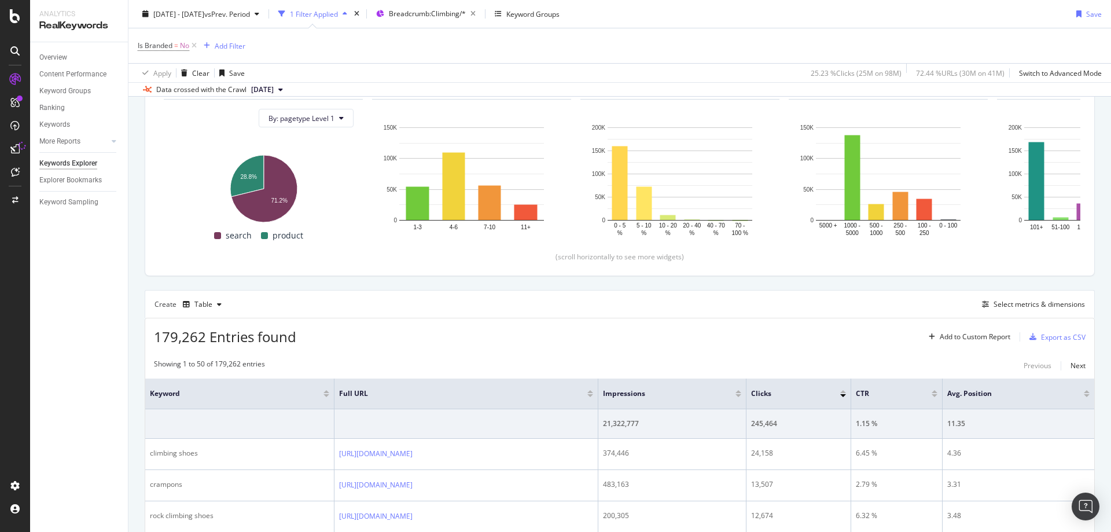
click at [630, 10] on div "[DATE] - [DATE] vs Prev. Period 1 Filter Applied Breadcrumb: Climbing/* Keyword…" at bounding box center [619, 16] width 983 height 23
click at [1027, 309] on div "Select metrics & dimensions" at bounding box center [1039, 304] width 91 height 10
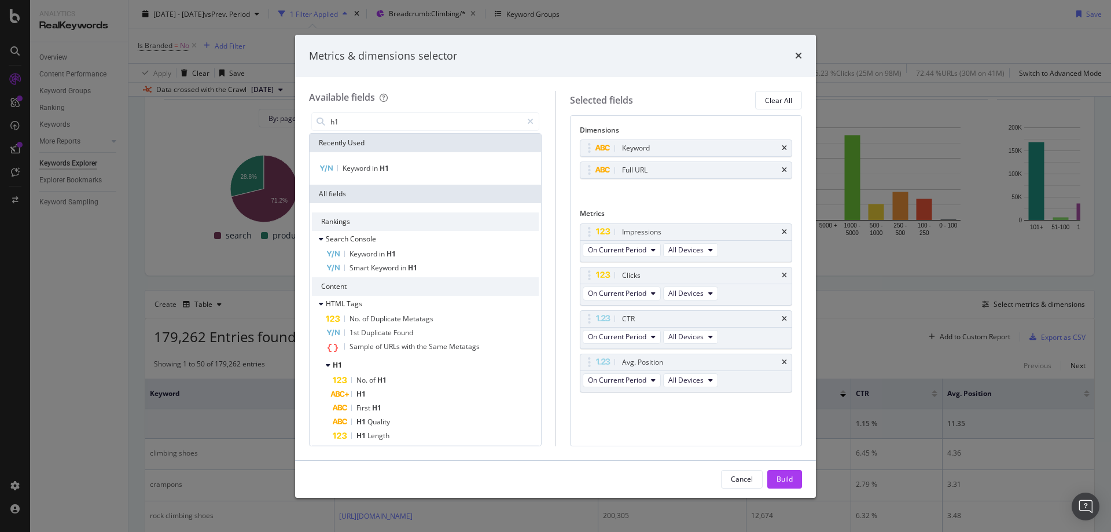
drag, startPoint x: 340, startPoint y: 124, endPoint x: 285, endPoint y: 117, distance: 56.1
click at [285, 117] on div "Metrics & dimensions selector Available fields h1 Recently Used Keyword in H1 A…" at bounding box center [555, 266] width 1111 height 532
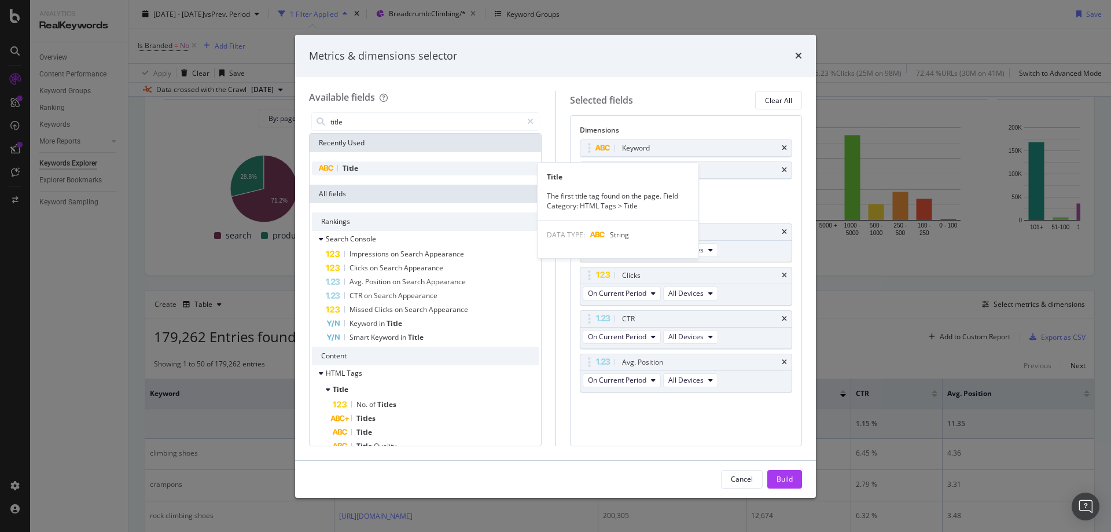
type input "title"
click at [373, 167] on div "Title" at bounding box center [425, 168] width 227 height 14
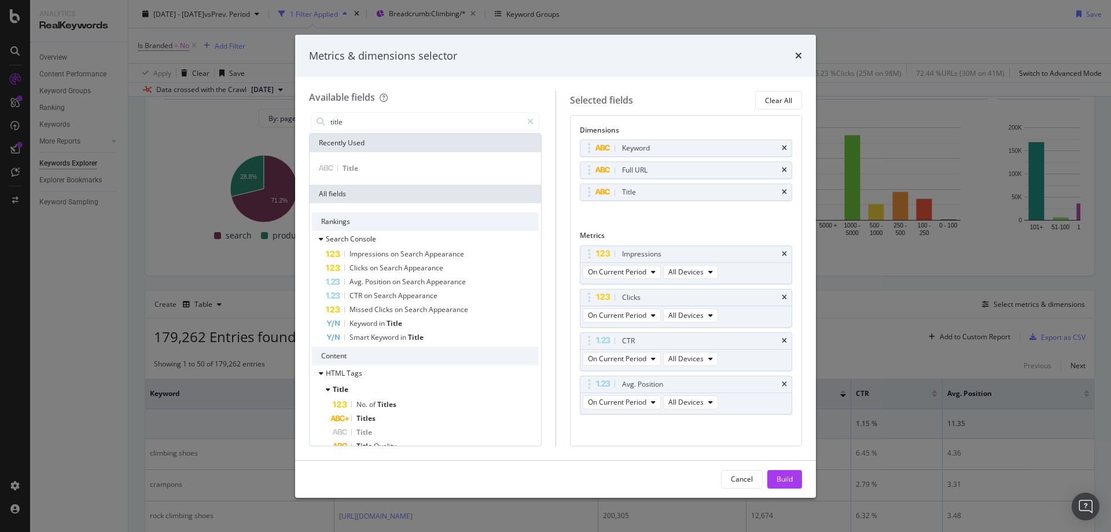
click at [783, 476] on div "Build" at bounding box center [785, 479] width 16 height 10
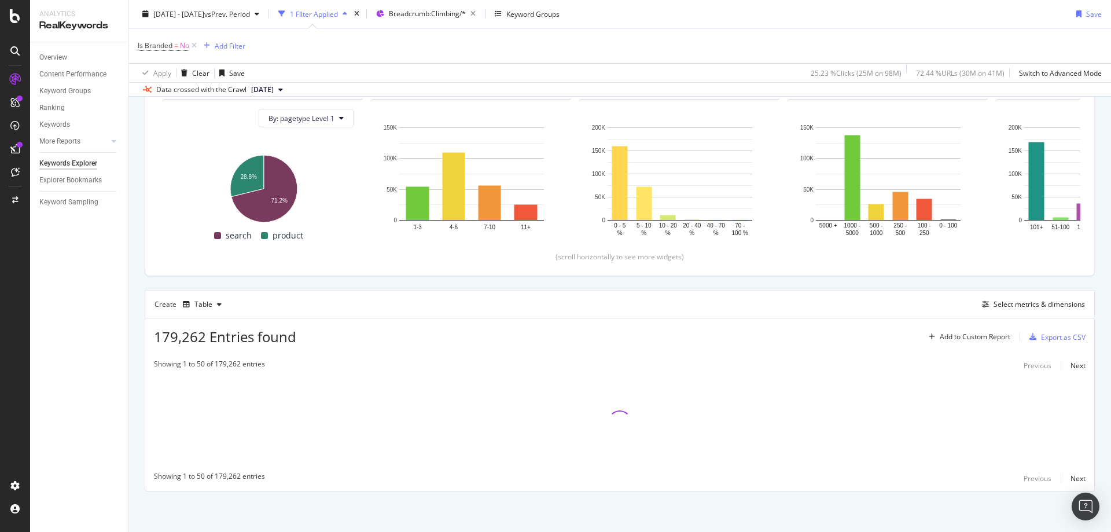
click at [959, 28] on div "Is Branded = No Add Filter" at bounding box center [620, 45] width 964 height 35
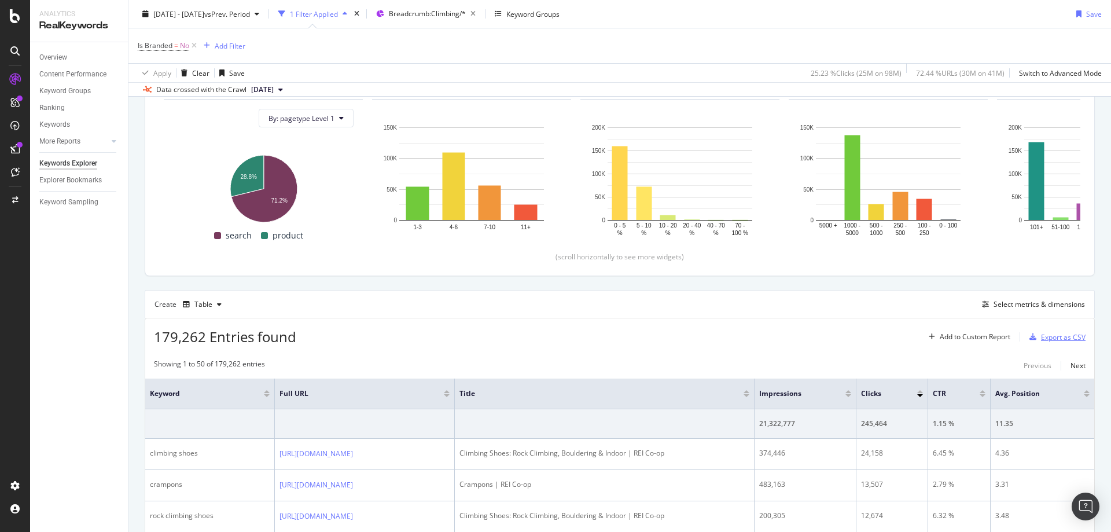
click at [1041, 336] on div "Export as CSV" at bounding box center [1063, 337] width 45 height 10
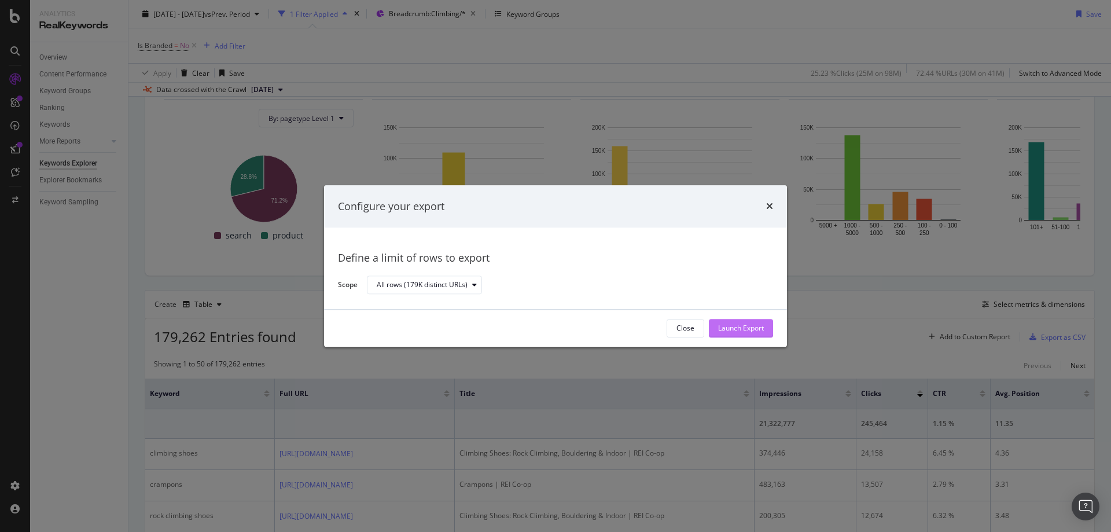
click at [732, 327] on div "Launch Export" at bounding box center [741, 328] width 46 height 10
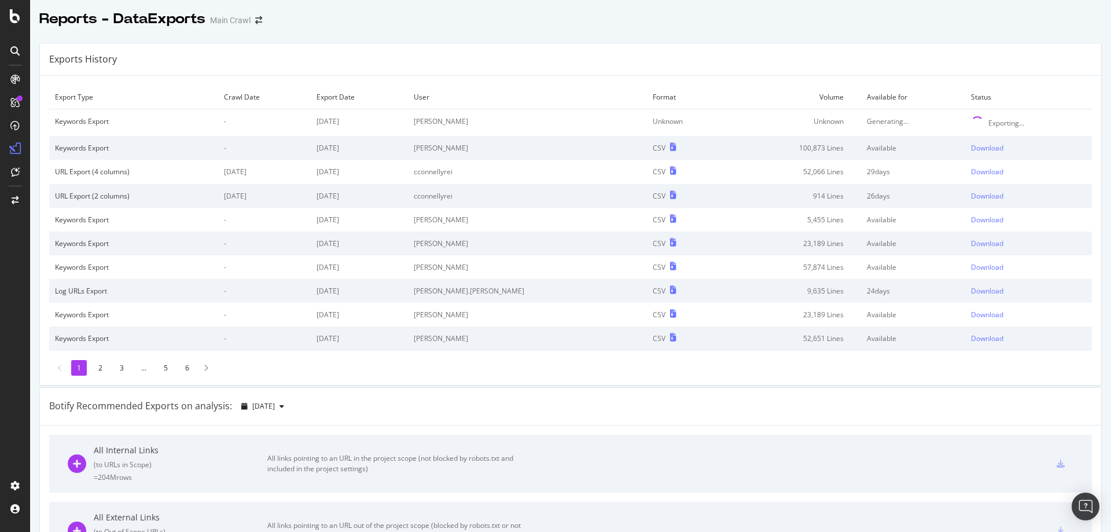
click at [214, 531] on html "Reports - DataExports Main Crawl Exports History Export Type Crawl Date Export …" at bounding box center [555, 266] width 1111 height 532
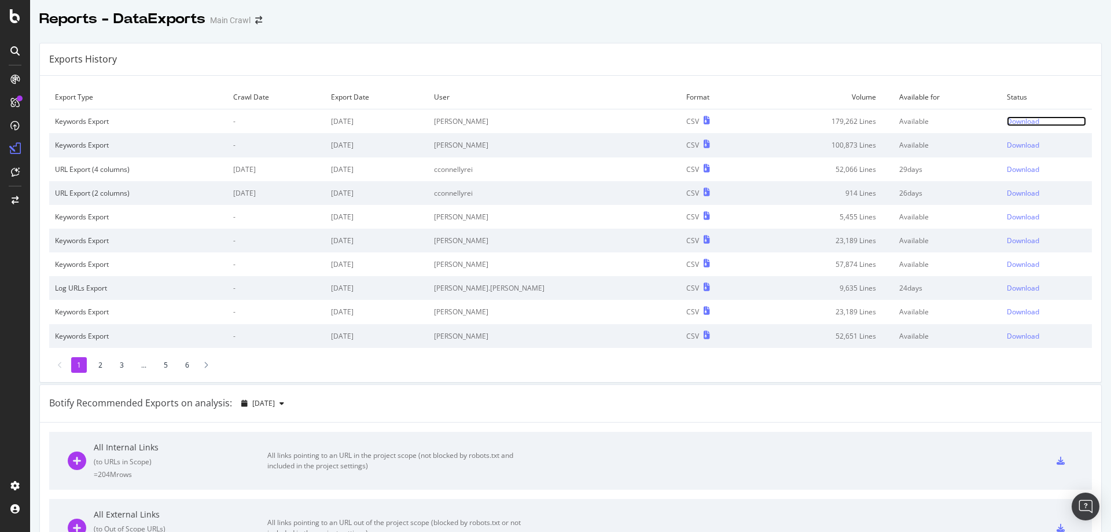
click at [1007, 124] on div "Download" at bounding box center [1023, 121] width 32 height 10
click at [1007, 119] on div "Download" at bounding box center [1023, 121] width 32 height 10
